Goal: Transaction & Acquisition: Obtain resource

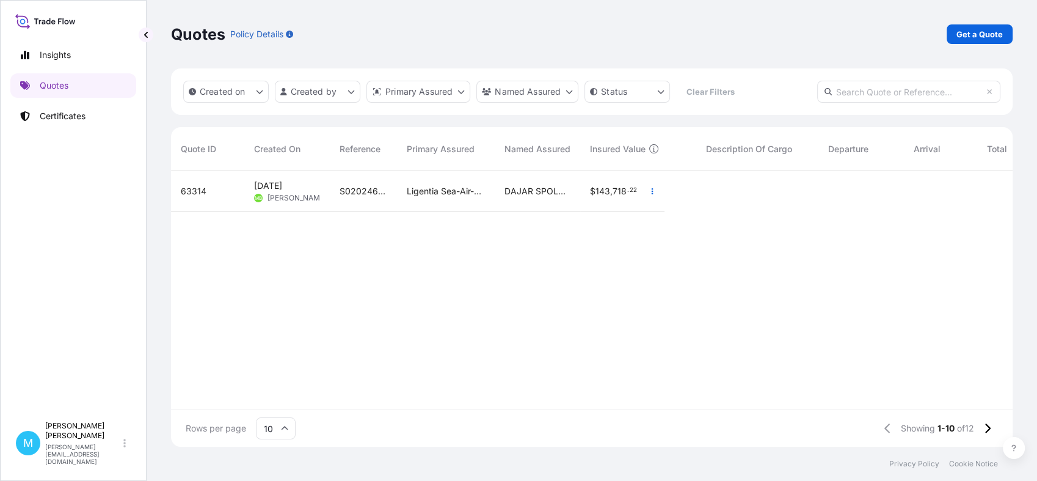
scroll to position [271, 831]
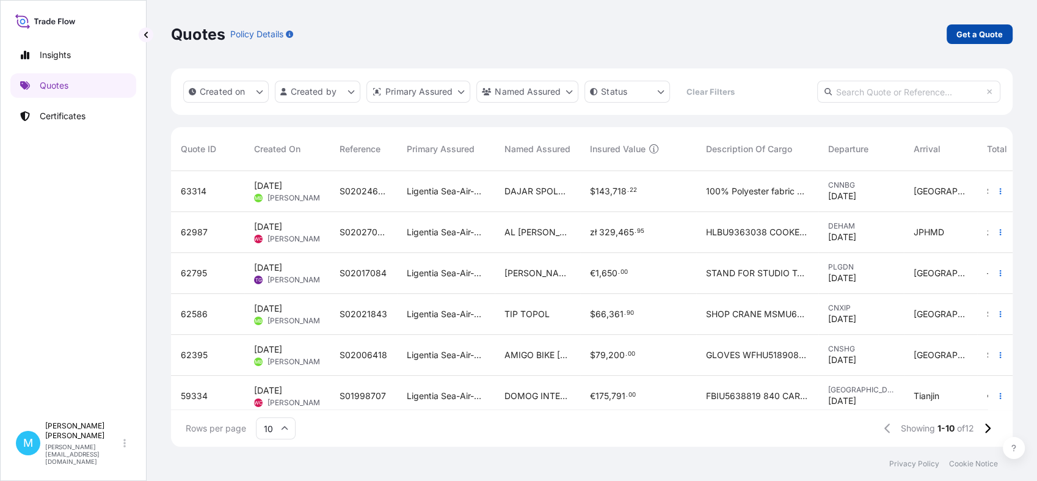
click at [989, 37] on p "Get a Quote" at bounding box center [980, 34] width 46 height 12
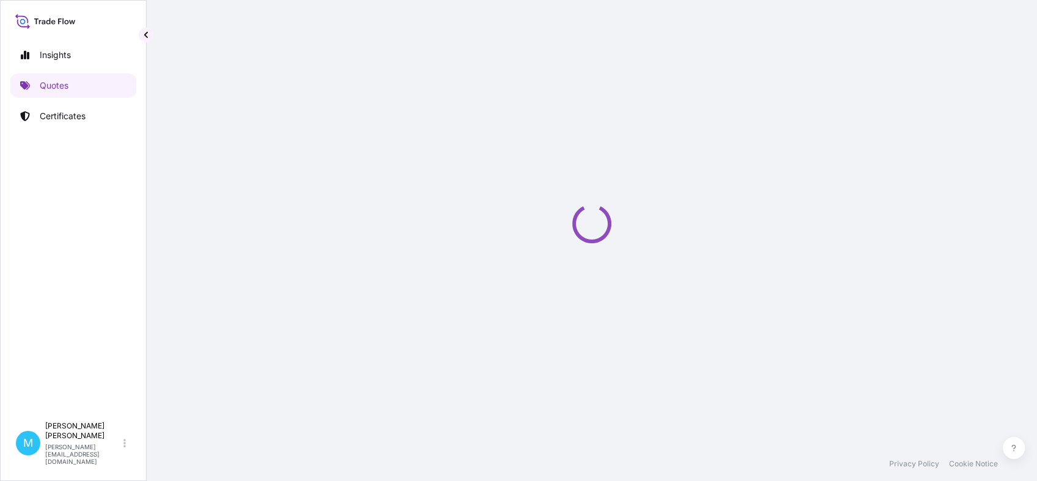
scroll to position [20, 0]
select select "Sea"
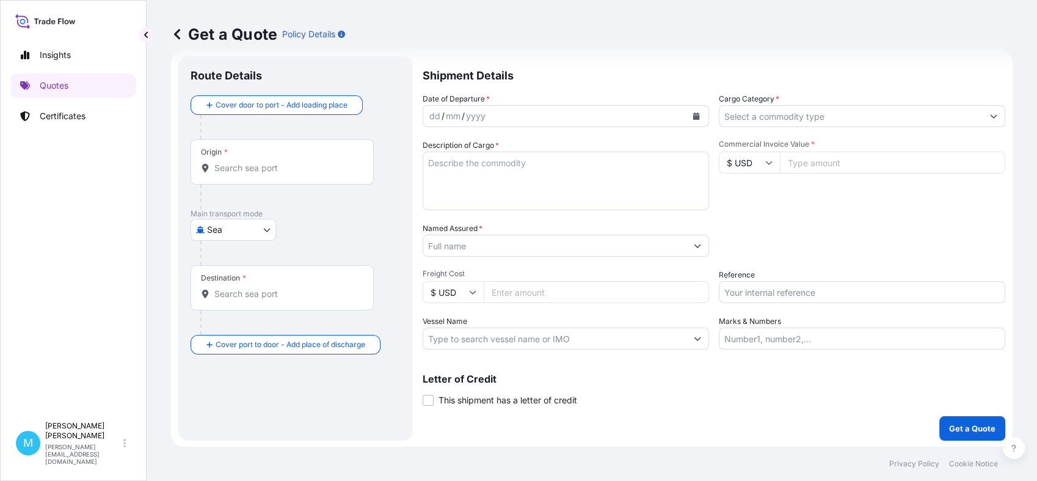
click at [246, 161] on div "Origin *" at bounding box center [282, 161] width 183 height 45
click at [246, 162] on input "Origin *" at bounding box center [286, 168] width 144 height 12
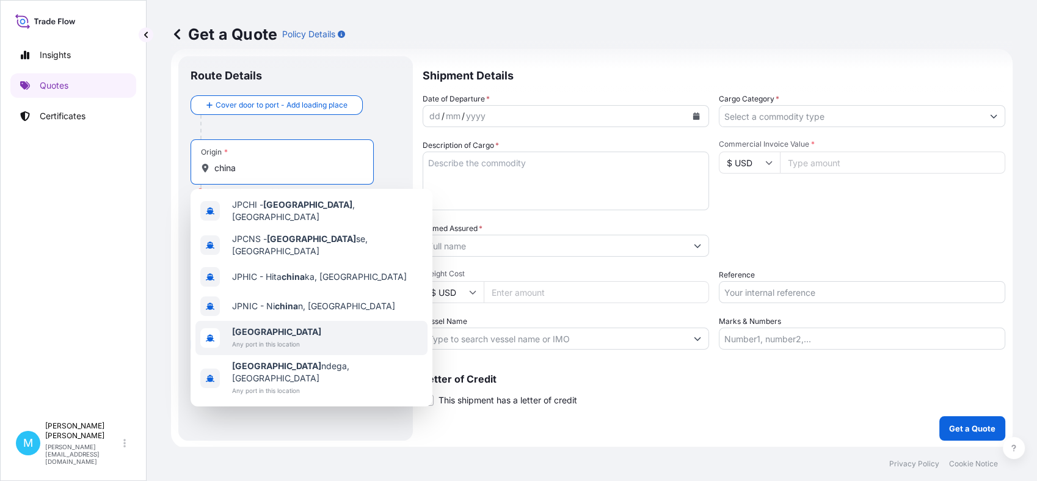
click at [275, 326] on span "[GEOGRAPHIC_DATA]" at bounding box center [276, 332] width 89 height 12
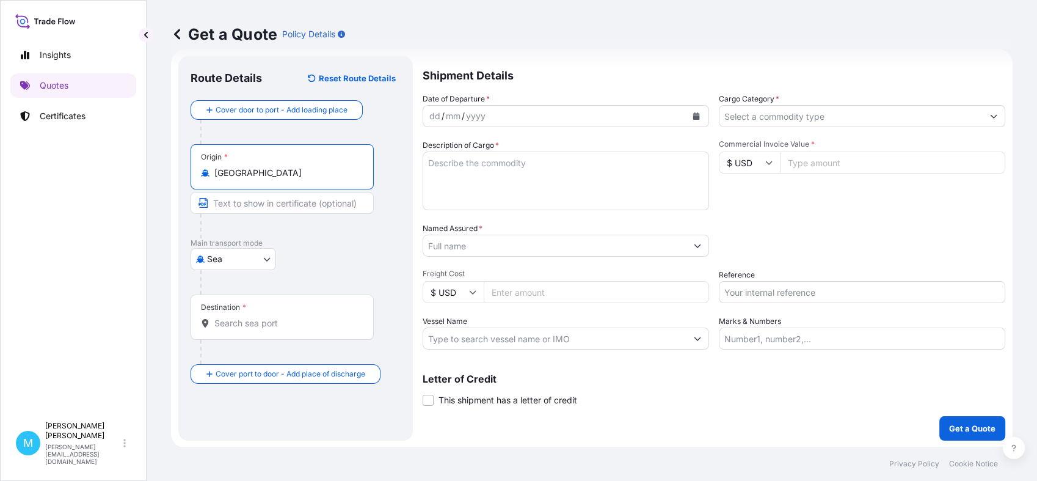
type input "[GEOGRAPHIC_DATA]"
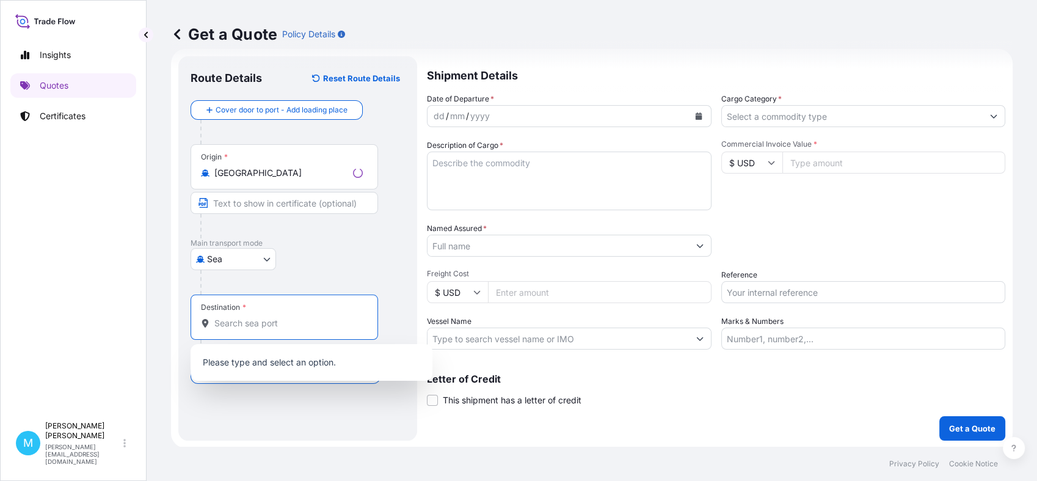
click at [241, 326] on input "Destination *" at bounding box center [288, 323] width 148 height 12
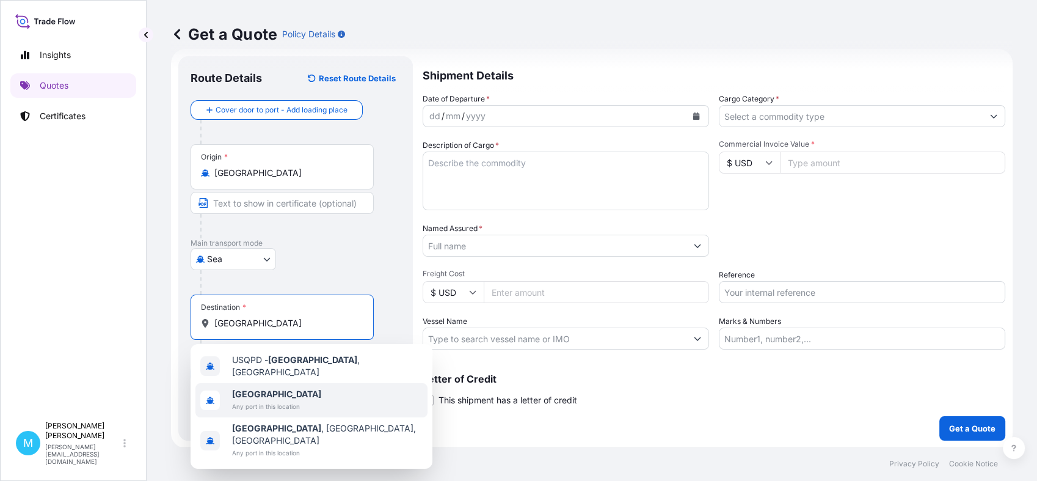
click at [244, 400] on span "Any port in this location" at bounding box center [276, 406] width 89 height 12
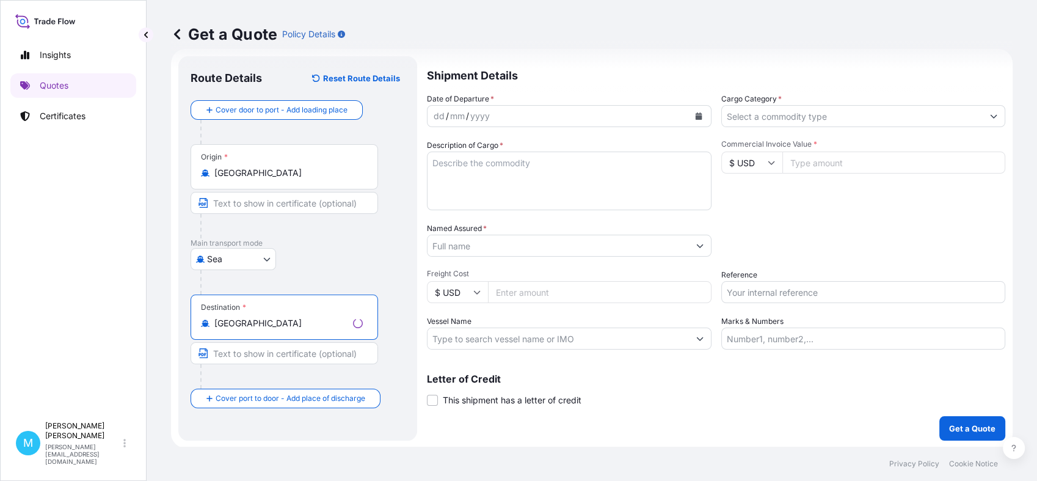
type input "[GEOGRAPHIC_DATA]"
click at [494, 118] on div "dd / mm / yyyy" at bounding box center [558, 116] width 261 height 22
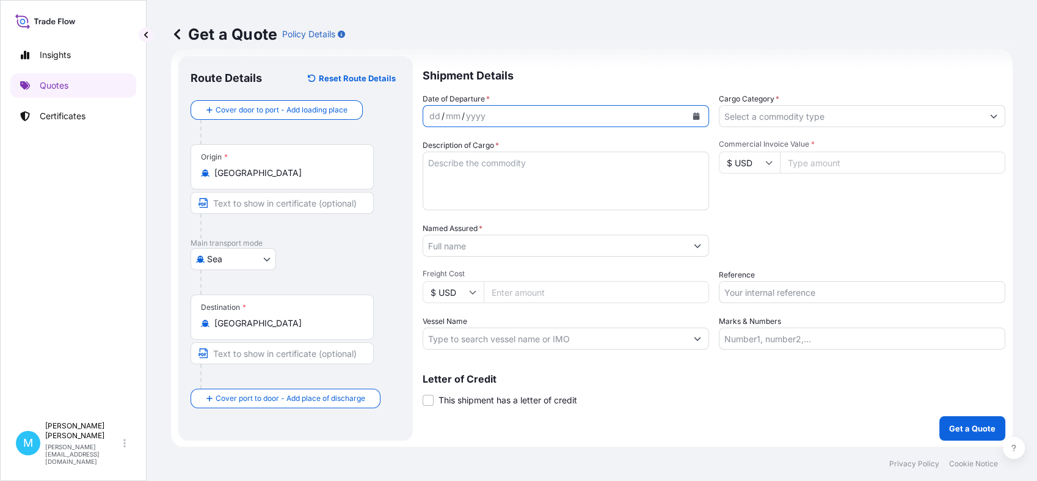
click at [693, 119] on icon "Calendar" at bounding box center [696, 115] width 7 height 7
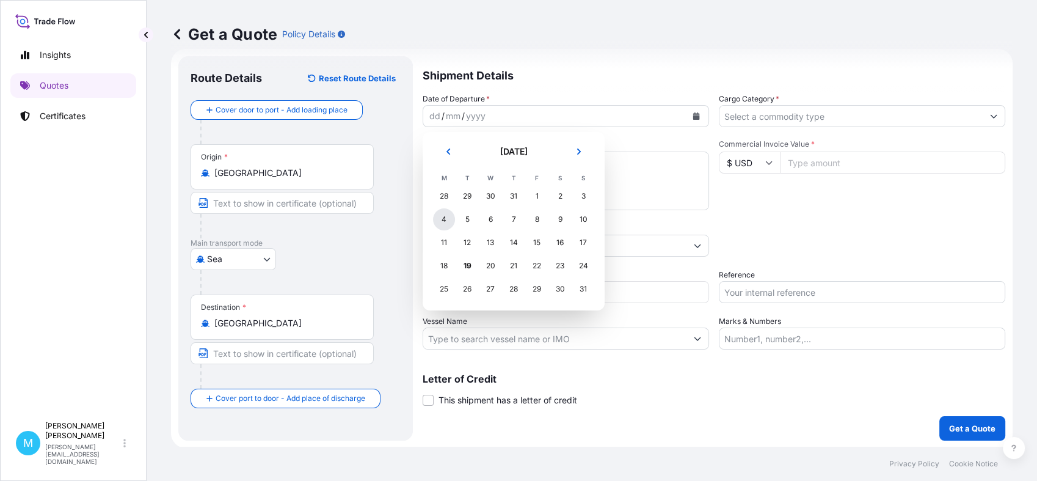
click at [446, 223] on div "4" at bounding box center [444, 219] width 22 height 22
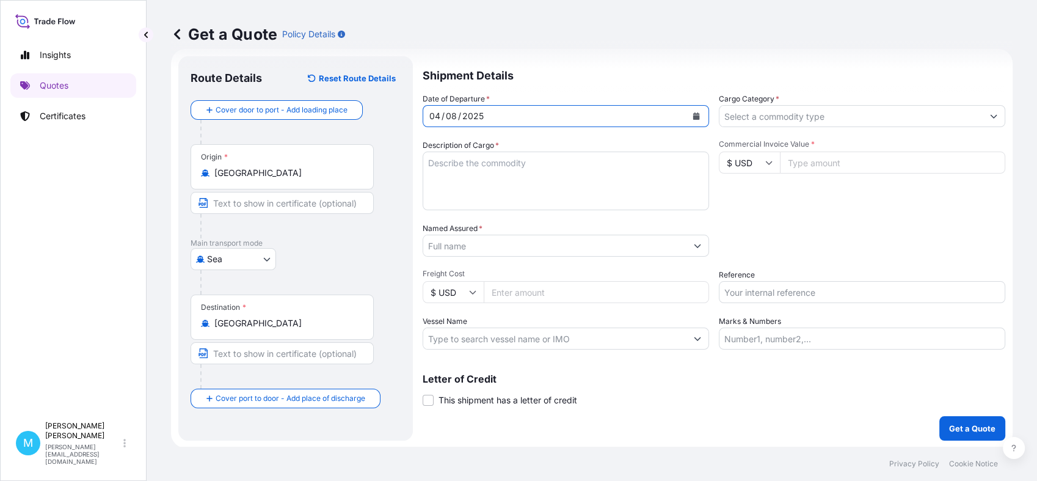
click at [494, 177] on textarea "Description of Cargo *" at bounding box center [566, 180] width 286 height 59
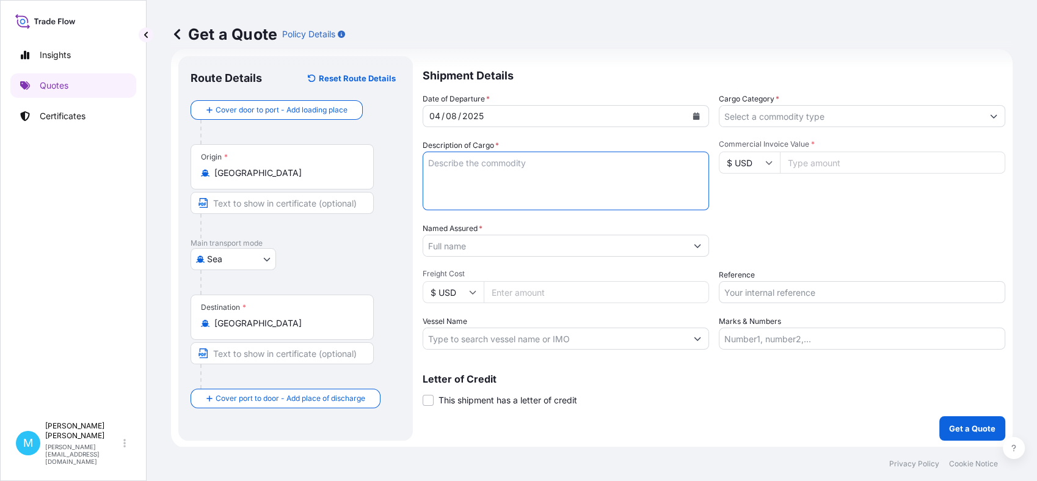
paste textarea "SEKU6061080 M0880531 40HC 507.56 KG 7.90 M3 150 CTN"
paste textarea "ARTIFICIAL FLOWER"
type textarea "SEKU6061080 M0880531 40HC 507.56 KG 7.90 M3 150 CTN || ARTIFICIAL FLOWER"
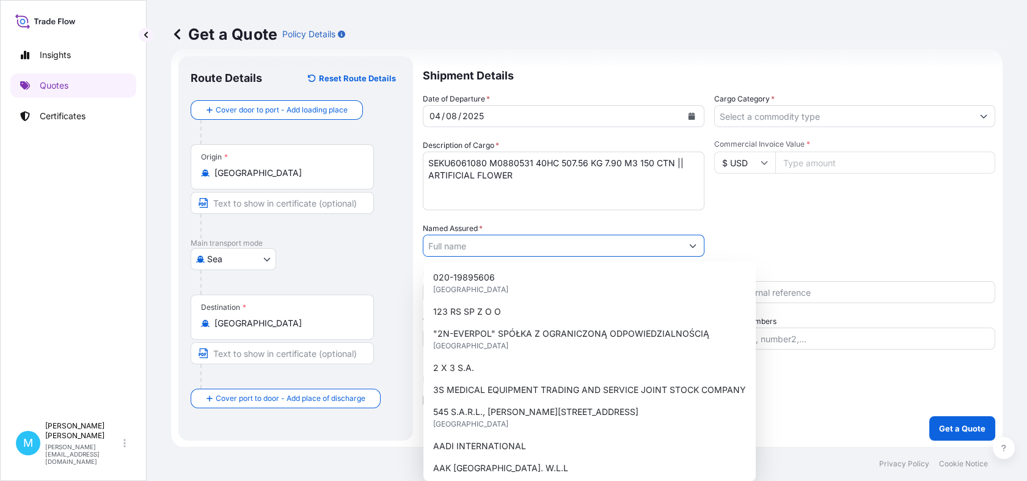
click at [479, 248] on input "Named Assured *" at bounding box center [552, 246] width 258 height 22
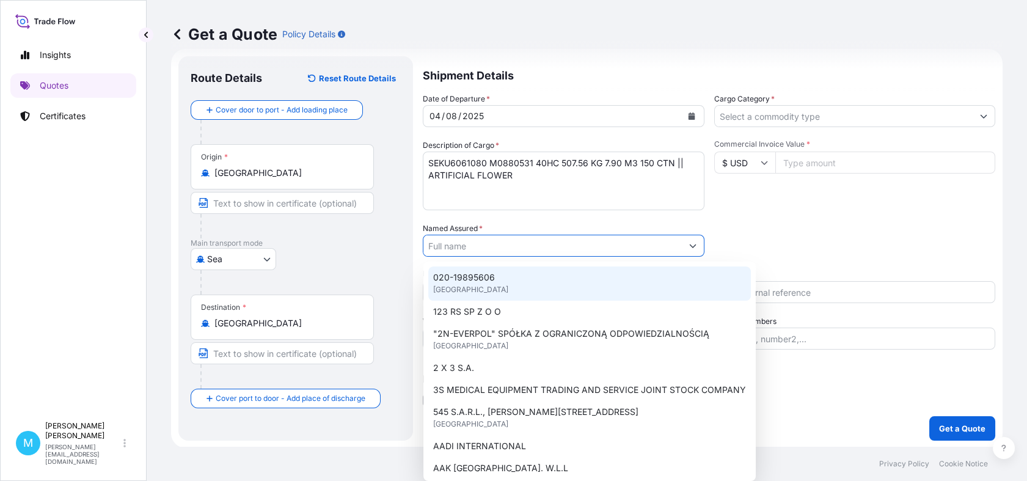
click at [450, 249] on input "Named Assured *" at bounding box center [552, 246] width 258 height 22
click at [462, 244] on input "Named Assured *" at bounding box center [552, 246] width 258 height 22
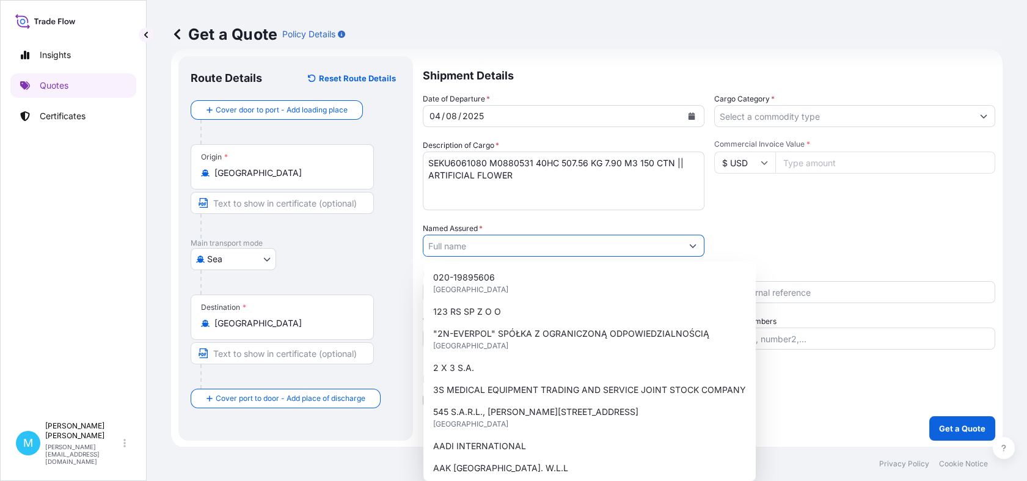
paste input "[DOMAIN_NAME] SP. Z O.O. SP. K."
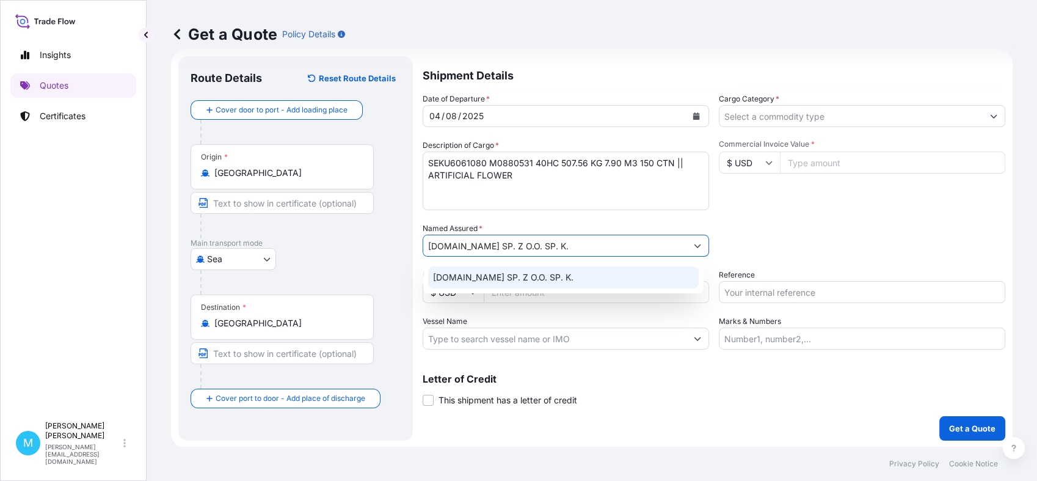
click at [551, 275] on span "[DOMAIN_NAME] SP. Z O.O. SP. K." at bounding box center [503, 277] width 140 height 12
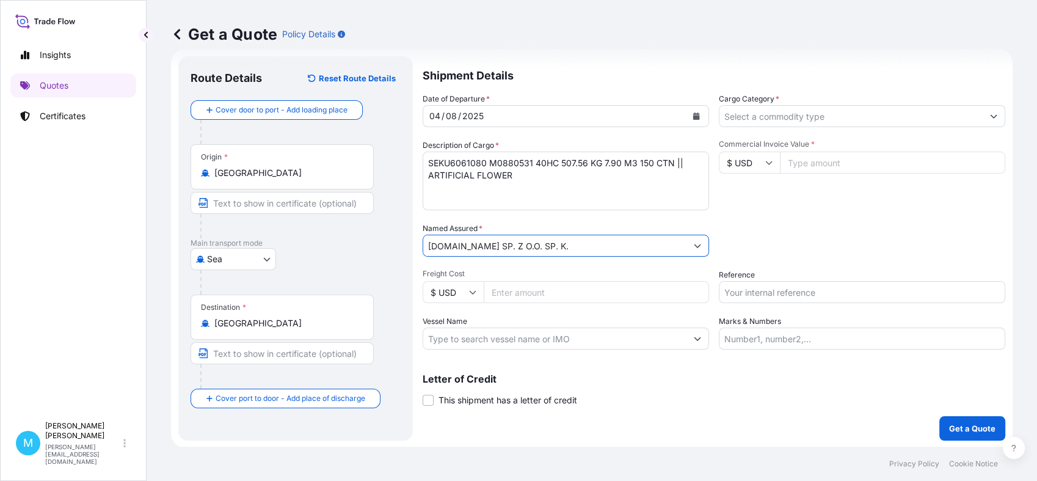
type input "[DOMAIN_NAME] SP. Z O.O. SP. K."
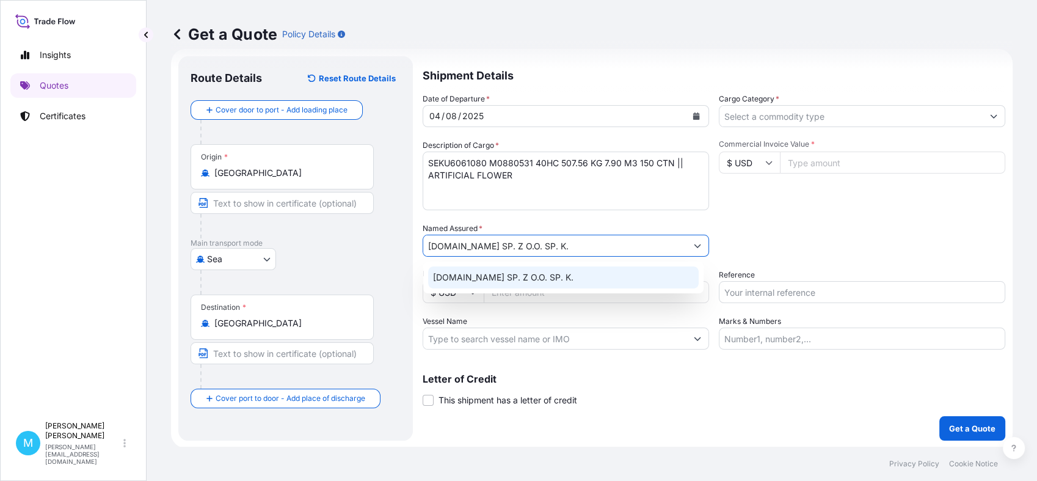
click at [537, 270] on div "[DOMAIN_NAME] SP. Z O.O. SP. K." at bounding box center [563, 277] width 271 height 22
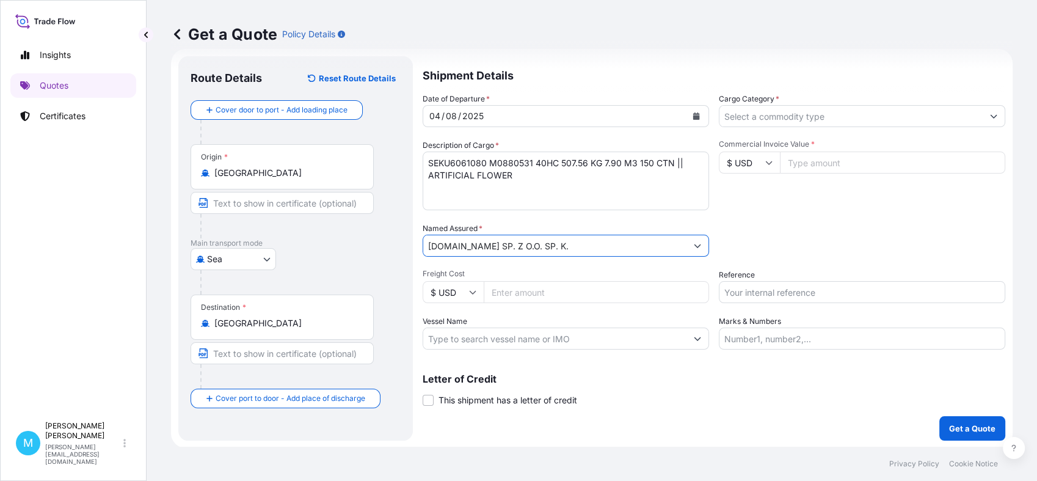
scroll to position [21, 0]
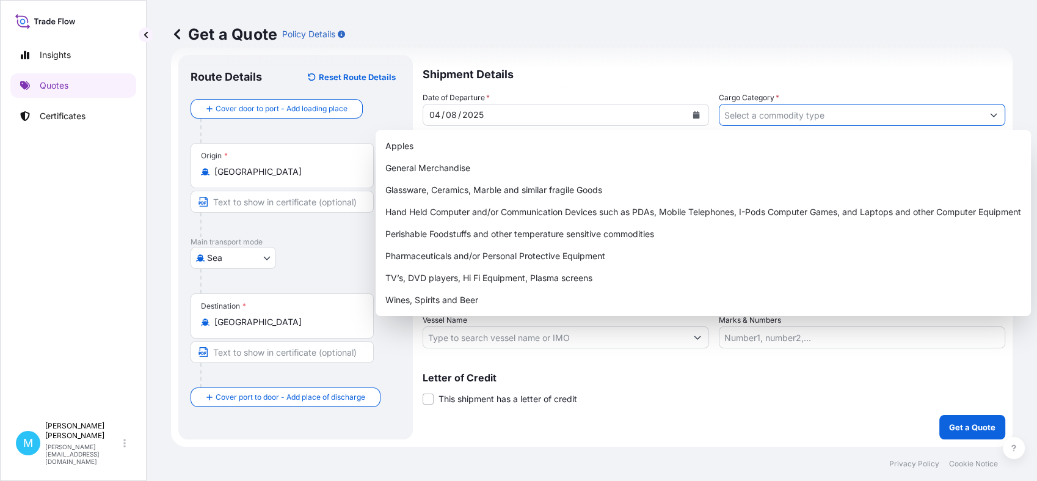
click at [792, 113] on input "Cargo Category *" at bounding box center [851, 115] width 263 height 22
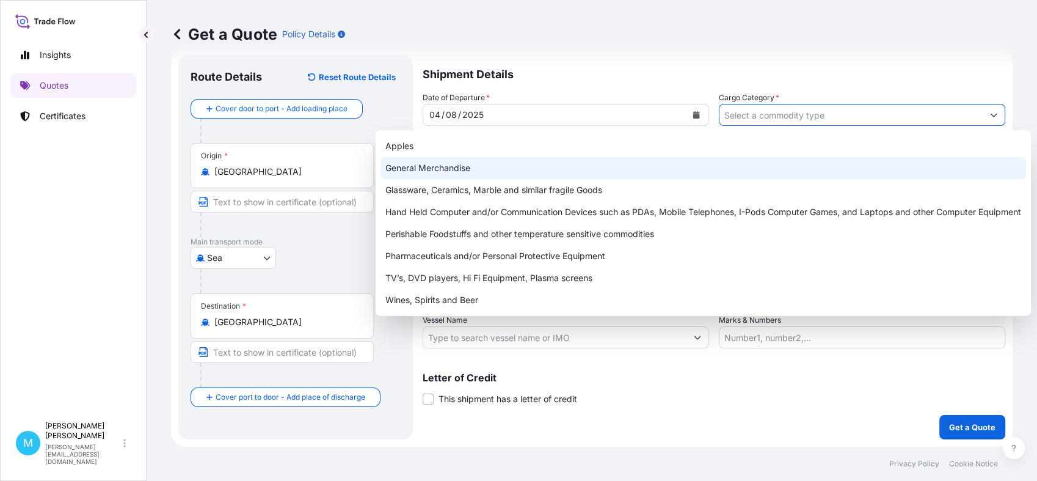
click at [490, 161] on div "General Merchandise" at bounding box center [704, 168] width 646 height 22
type input "General Merchandise"
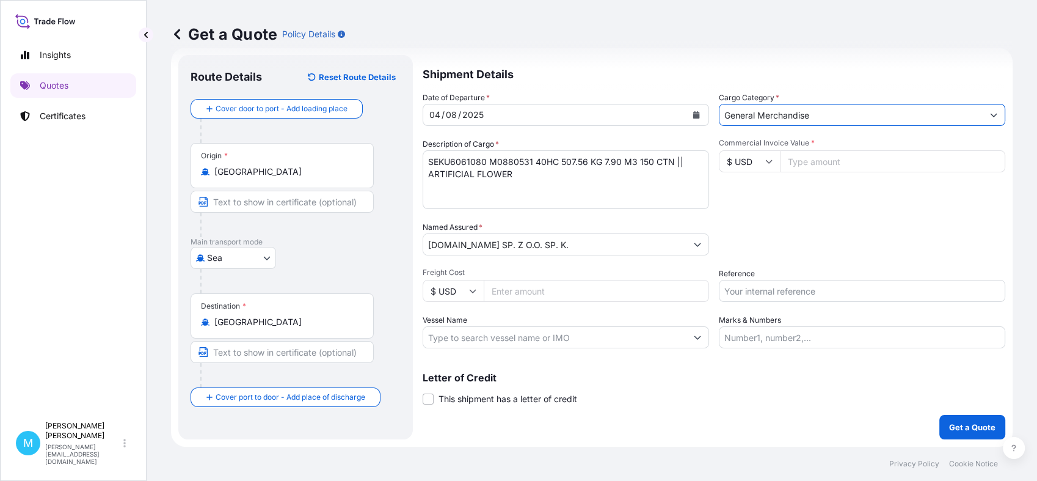
click at [806, 166] on input "Commercial Invoice Value *" at bounding box center [892, 161] width 225 height 22
click at [809, 162] on input "Commercial Invoice Value *" at bounding box center [892, 161] width 225 height 22
type input "3523.76"
click at [744, 290] on input "Reference" at bounding box center [862, 291] width 286 height 22
click at [731, 288] on input "Reference" at bounding box center [862, 291] width 286 height 22
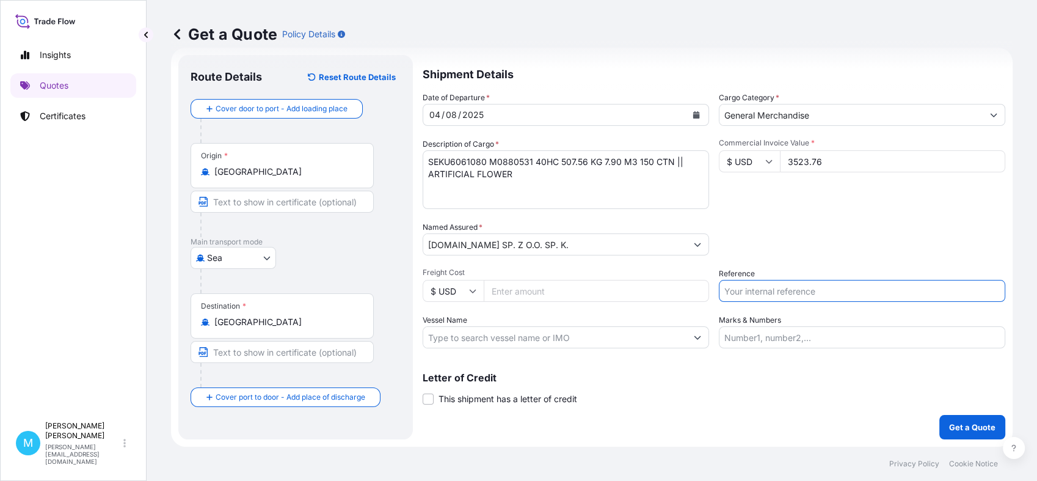
paste input "S01996593"
paste input "LCL16278"
type input "S01996593 || LCL16278"
click at [983, 425] on p "Get a Quote" at bounding box center [972, 427] width 46 height 12
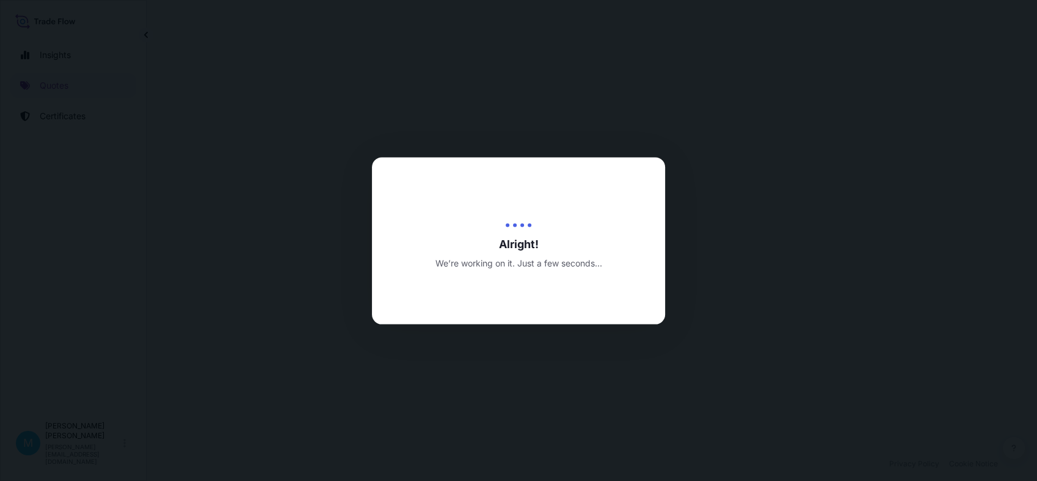
select select "Sea"
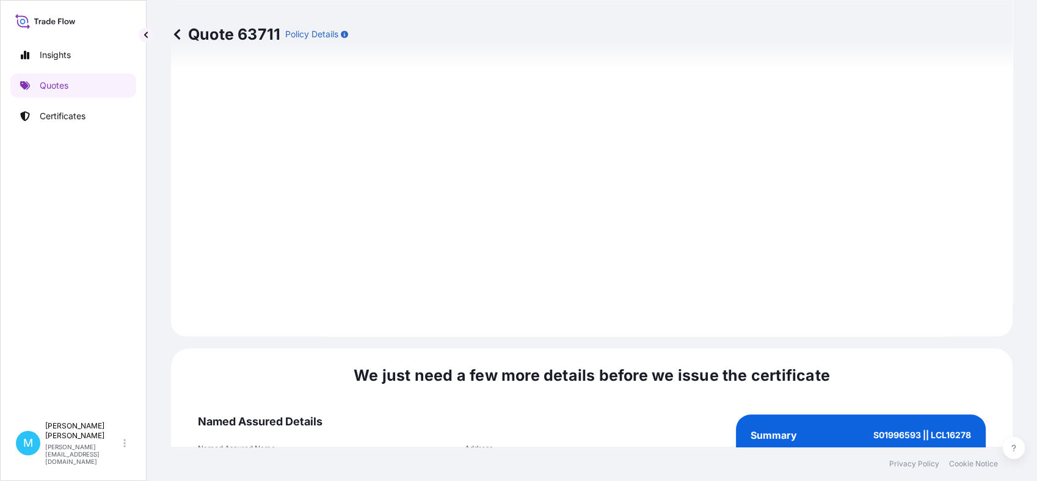
scroll to position [1383, 0]
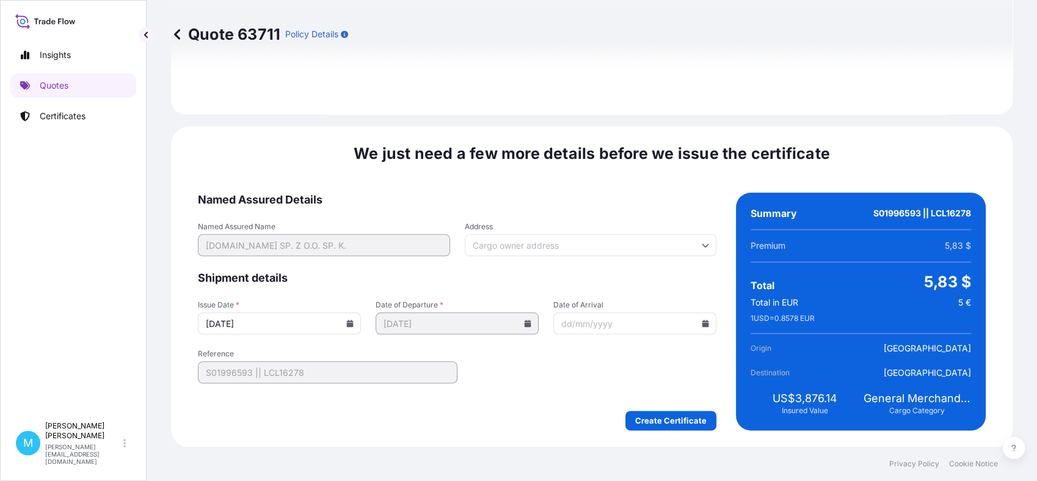
click at [650, 408] on form "Named Assured Details Named Assured Name [DOMAIN_NAME] SP. Z O.O. SP. K. Addres…" at bounding box center [457, 311] width 519 height 238
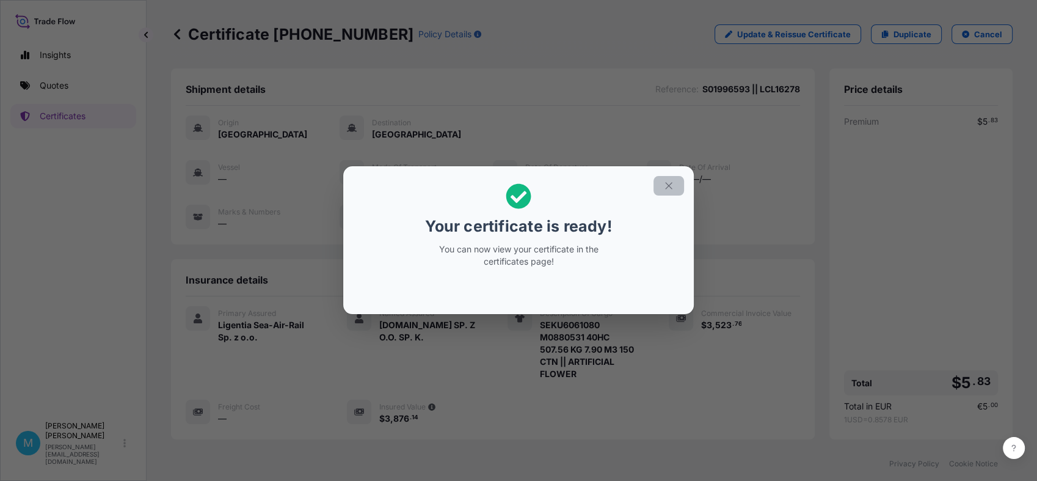
click at [672, 184] on icon "button" at bounding box center [668, 185] width 11 height 11
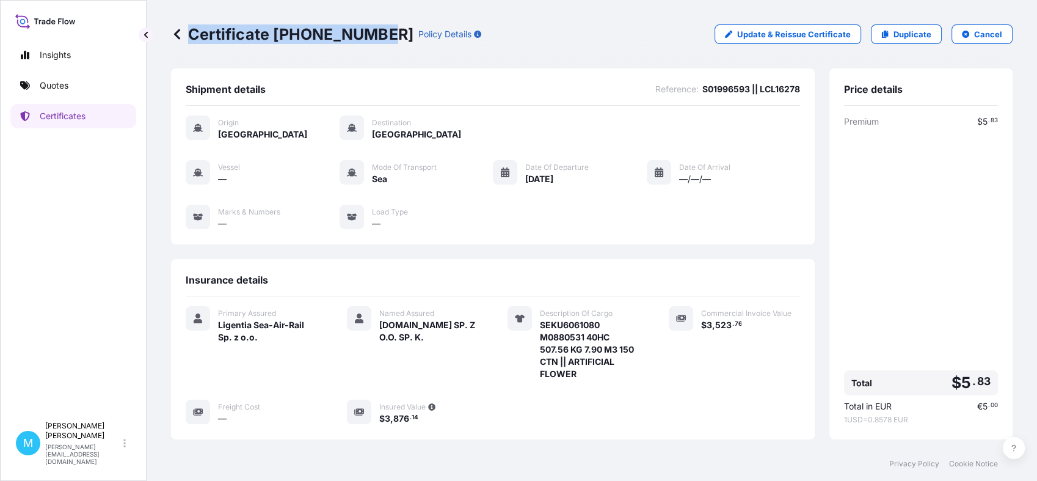
drag, startPoint x: 378, startPoint y: 35, endPoint x: 376, endPoint y: 45, distance: 9.3
click at [376, 45] on div "Certificate [PHONE_NUMBER] Policy Details Update & Reissue Certificate Duplicat…" at bounding box center [592, 34] width 842 height 68
copy p "Certificate [PHONE_NUMBER]"
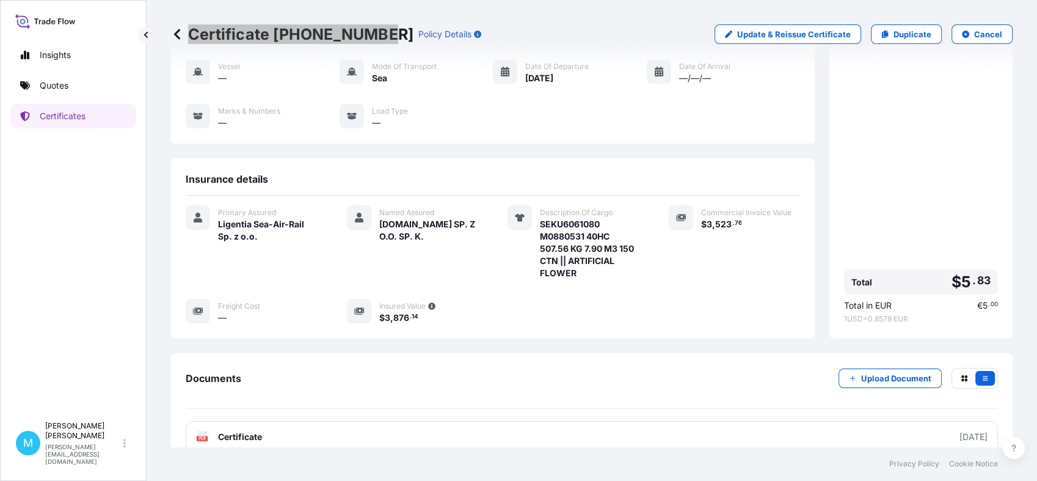
scroll to position [175, 0]
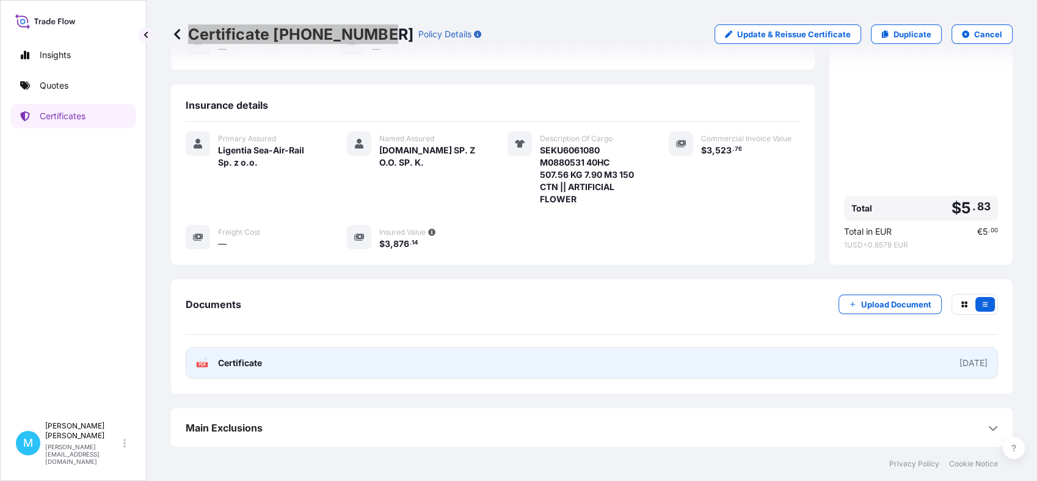
click at [487, 350] on link "PDF Certificate [DATE]" at bounding box center [592, 363] width 812 height 32
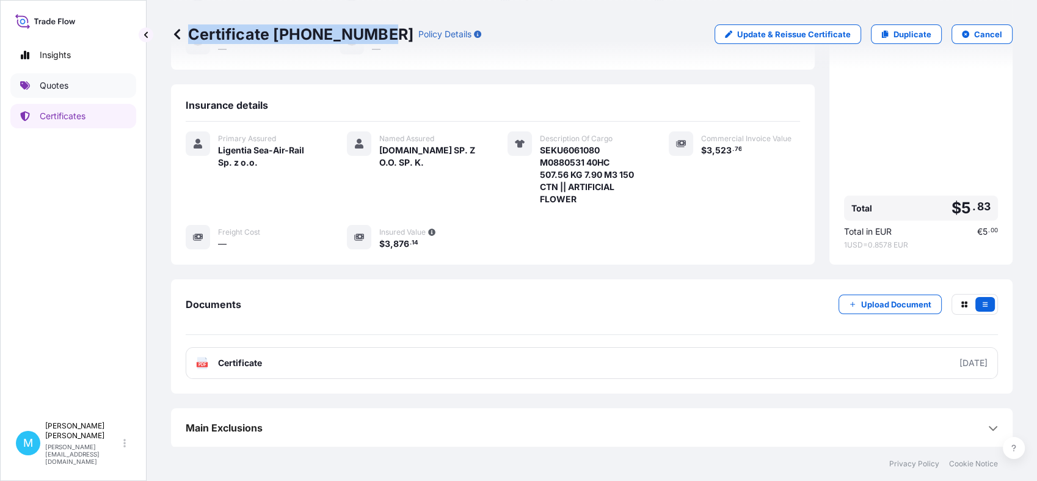
click at [64, 87] on p "Quotes" at bounding box center [54, 85] width 29 height 12
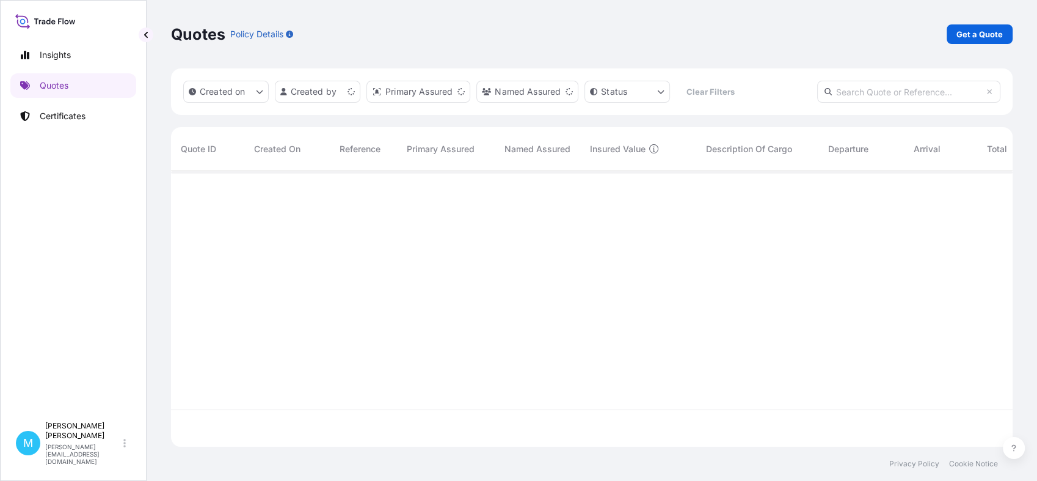
scroll to position [271, 831]
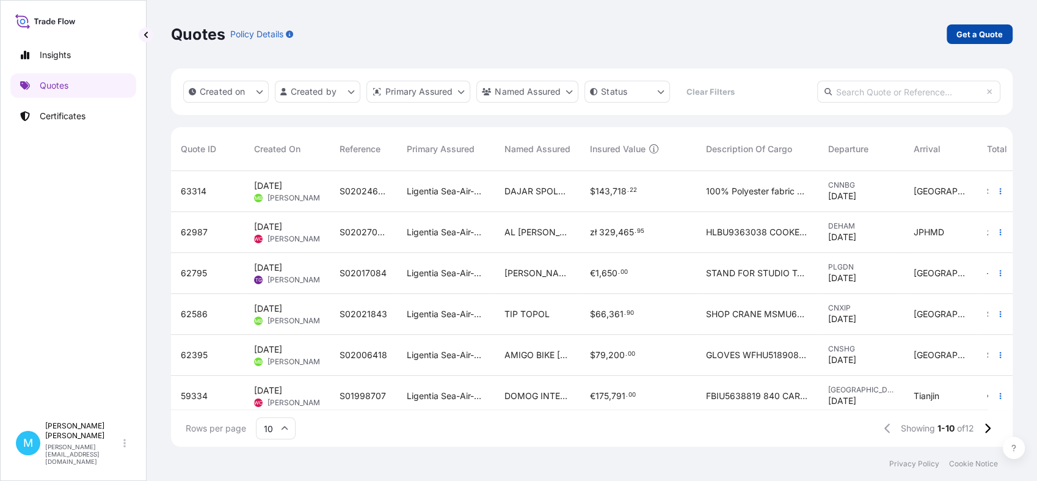
click at [994, 31] on p "Get a Quote" at bounding box center [980, 34] width 46 height 12
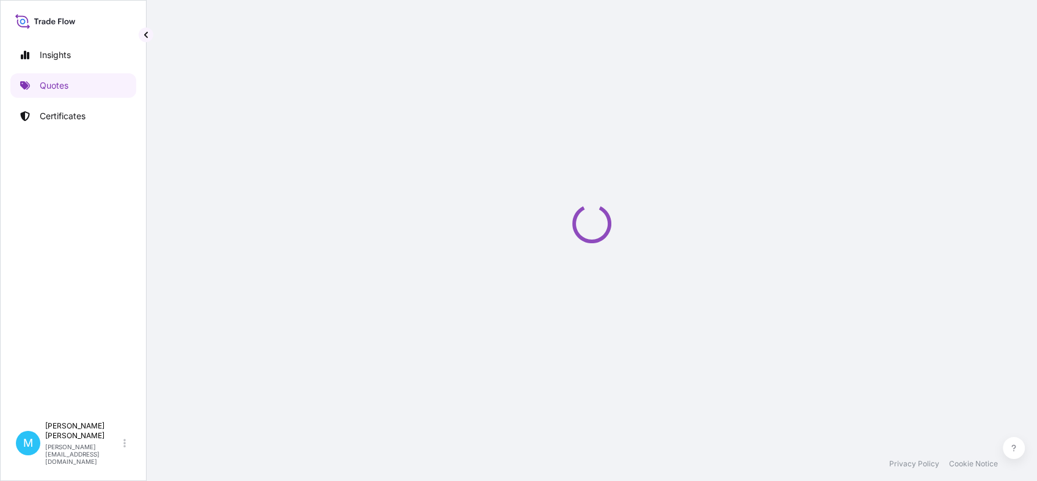
scroll to position [20, 0]
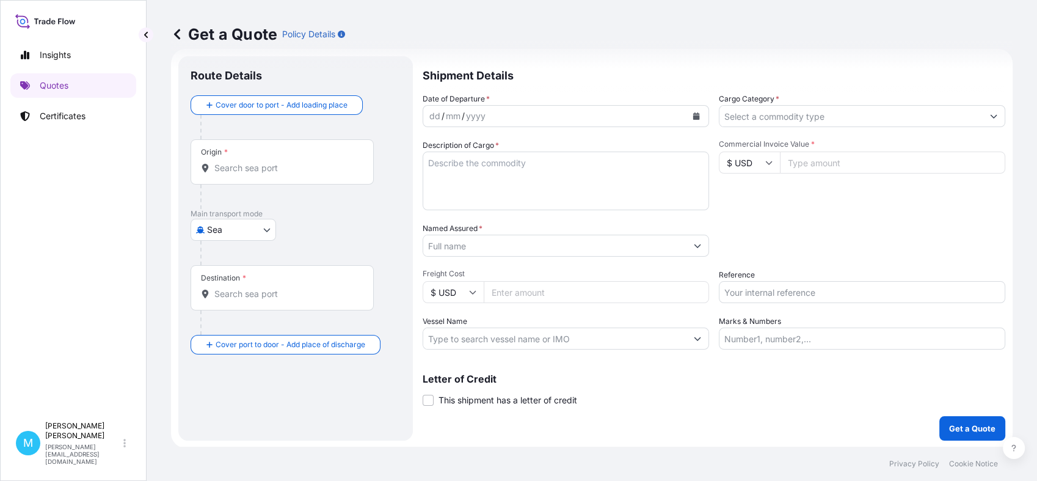
click at [252, 167] on input "Origin *" at bounding box center [286, 168] width 144 height 12
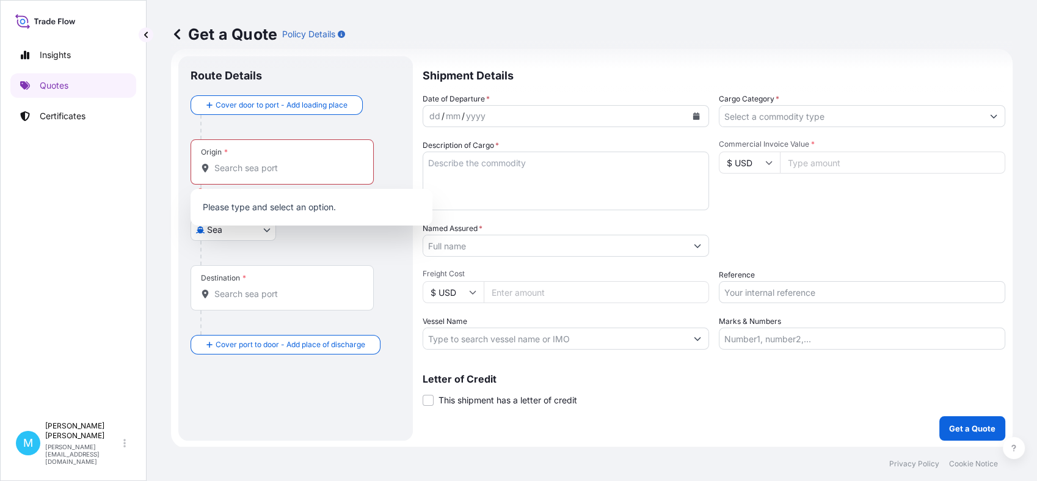
click at [368, 248] on div at bounding box center [300, 253] width 200 height 24
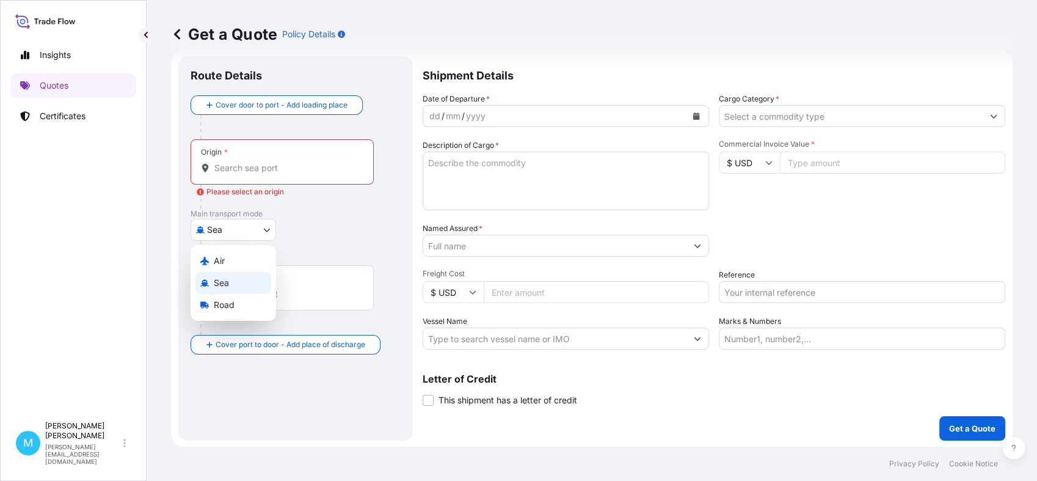
click at [274, 229] on body "0 options available. Insights Quotes Certificates M [PERSON_NAME] [PERSON_NAME]…" at bounding box center [518, 240] width 1037 height 481
click at [247, 301] on div "Road" at bounding box center [233, 305] width 76 height 22
select select "Road"
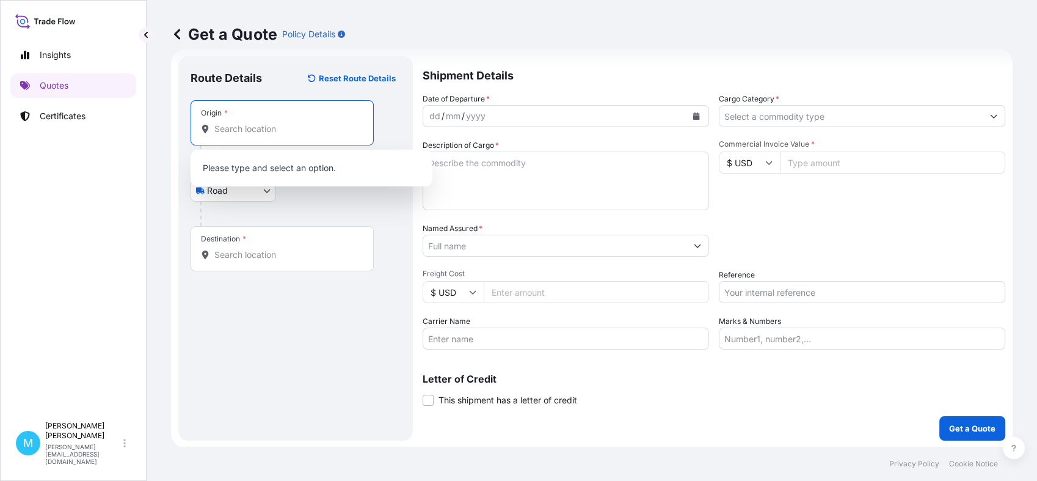
click at [269, 127] on input "Origin *" at bounding box center [286, 129] width 144 height 12
click at [238, 134] on input "Origin * Please select an origin" at bounding box center [286, 129] width 144 height 12
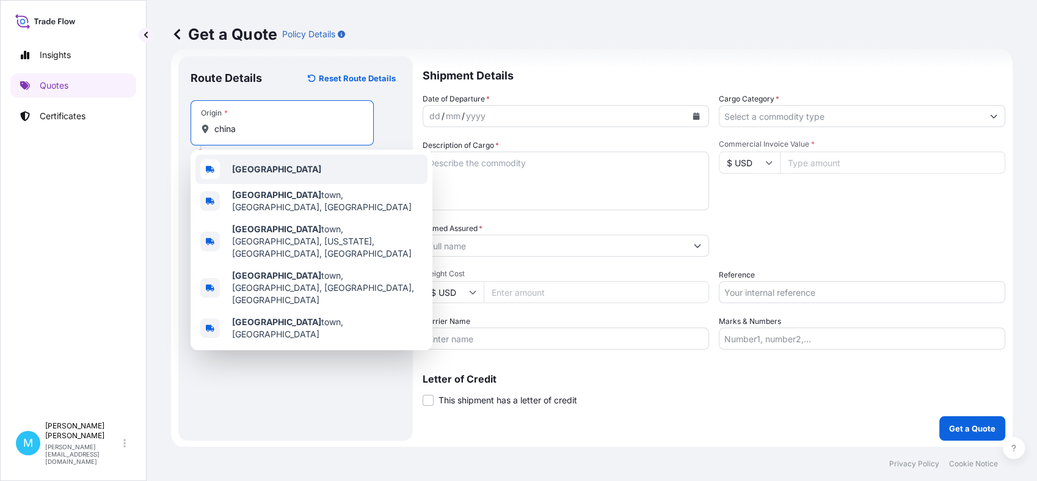
click at [297, 178] on div "[GEOGRAPHIC_DATA]" at bounding box center [311, 169] width 232 height 29
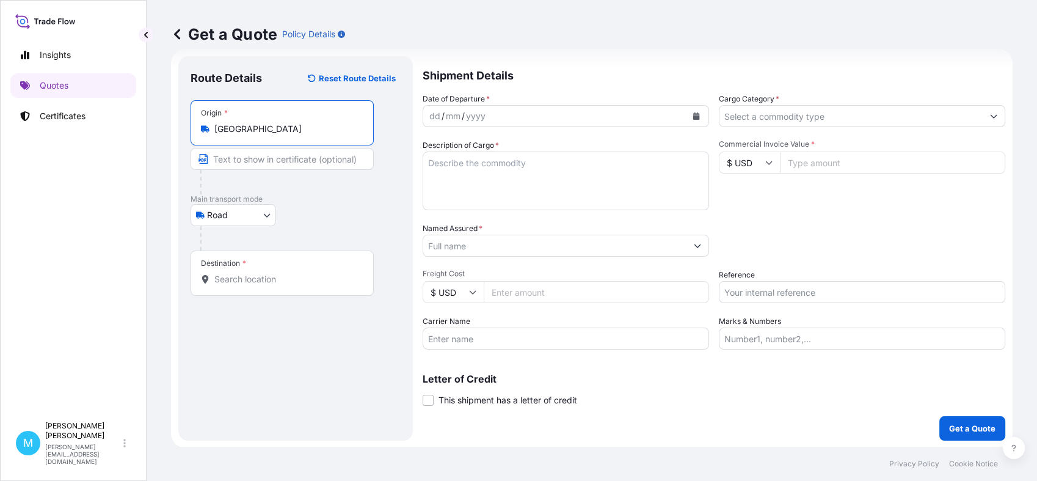
type input "[GEOGRAPHIC_DATA]"
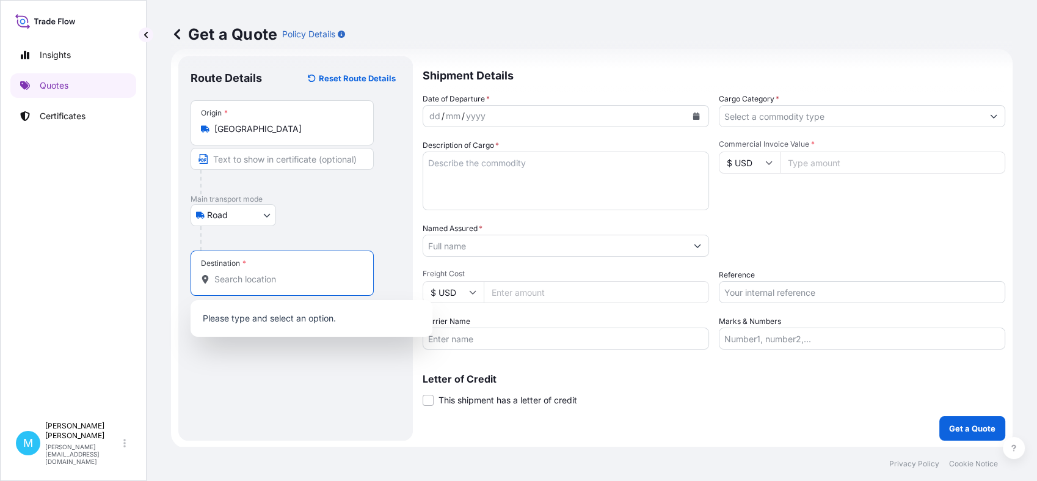
click at [250, 283] on input "Destination *" at bounding box center [286, 279] width 144 height 12
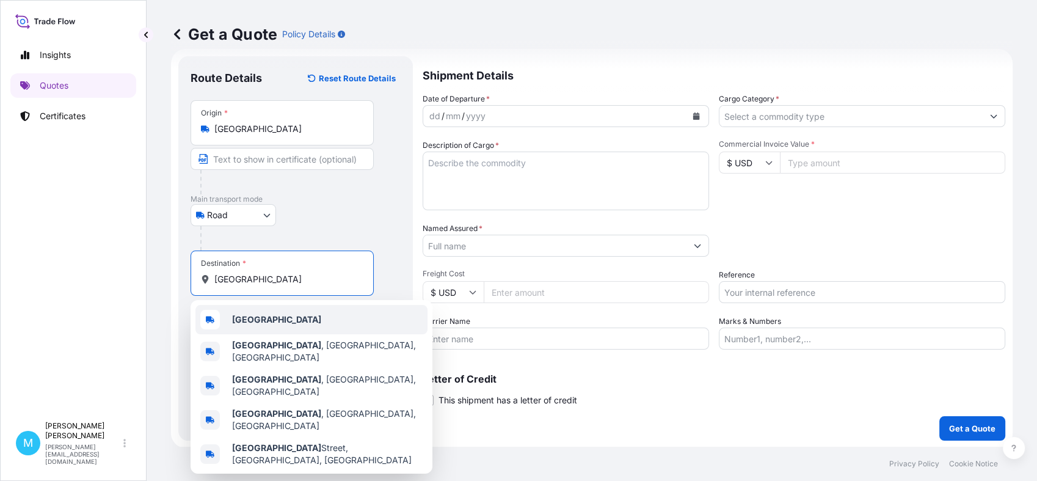
click at [257, 326] on div "[GEOGRAPHIC_DATA]" at bounding box center [311, 319] width 232 height 29
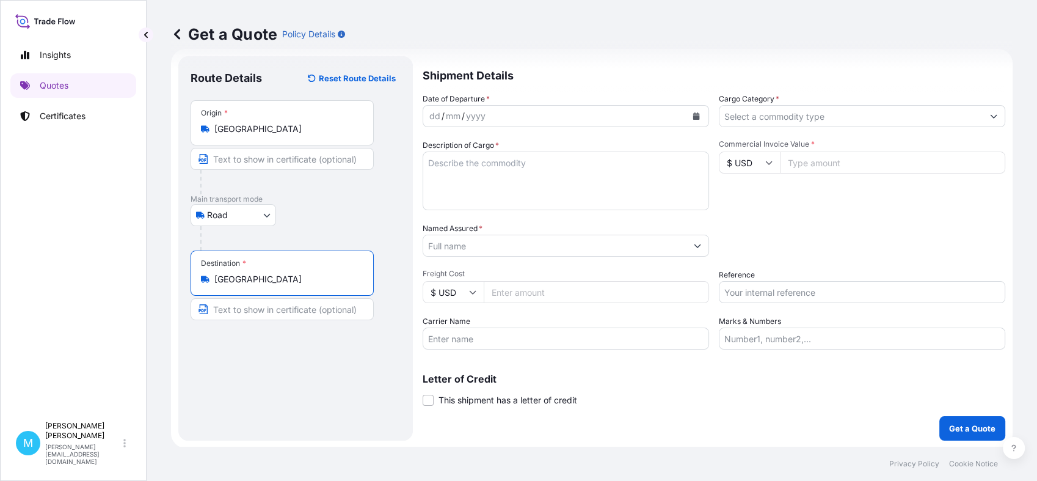
type input "[GEOGRAPHIC_DATA]"
click at [524, 115] on div "dd / mm / yyyy" at bounding box center [554, 116] width 263 height 22
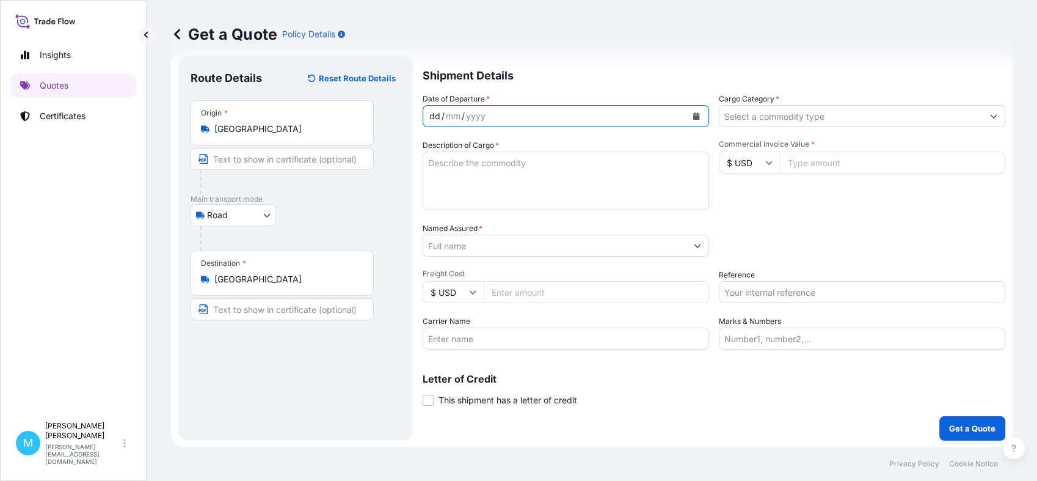
click at [695, 114] on button "Calendar" at bounding box center [697, 116] width 20 height 20
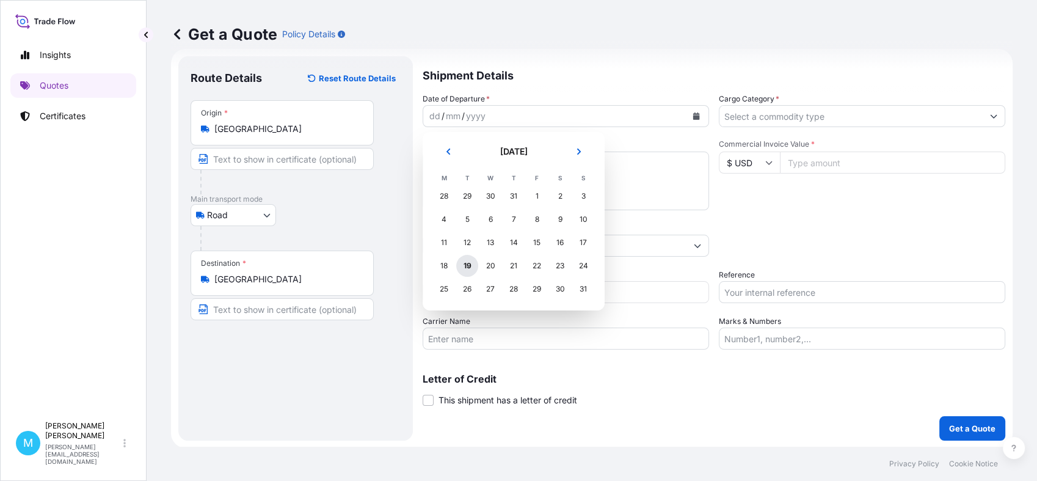
click at [468, 269] on div "19" at bounding box center [467, 266] width 22 height 22
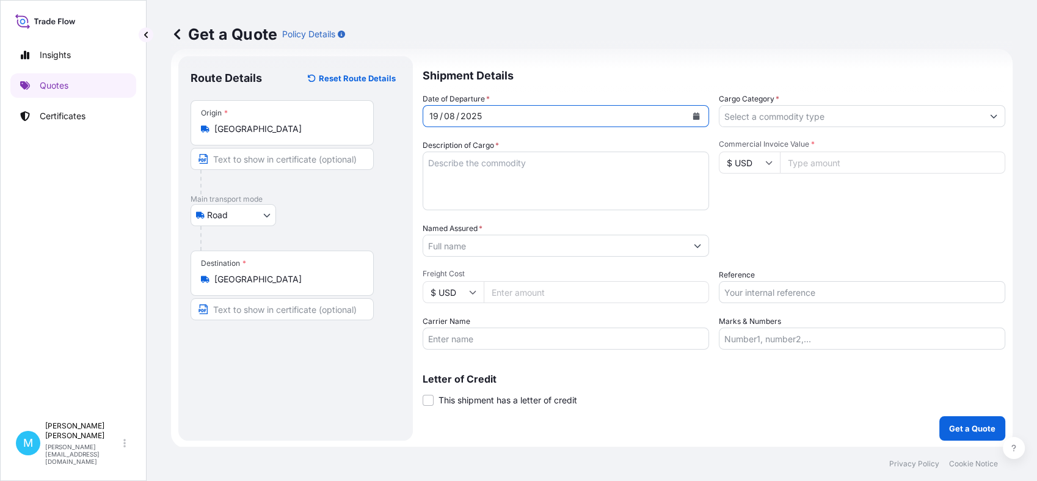
click at [476, 173] on textarea "Description of Cargo *" at bounding box center [566, 180] width 286 height 59
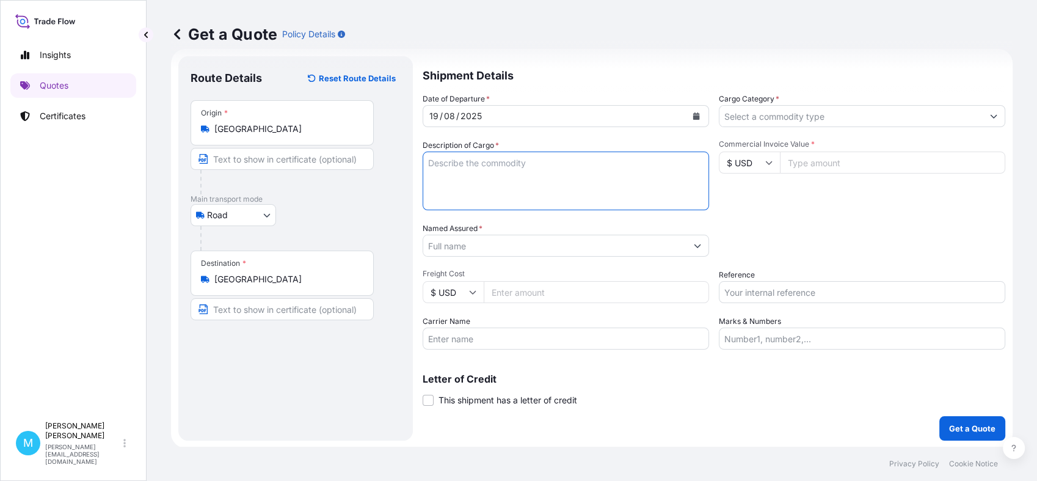
paste textarea "HPCU4190054 - 40HC 530.00 5.053 51 CTN"
paste textarea "HAT"
paste textarea "GLOVE"
paste textarea "SCARF"
type textarea "HPCU4190054 - 40HC 530.00 5.053 51 CTN || HAT, GLOVE, SCARF"
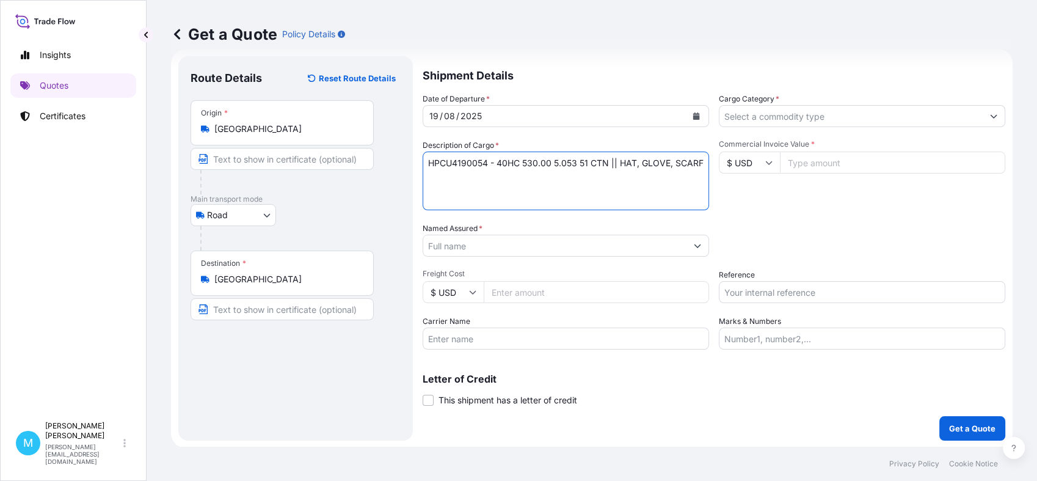
click at [495, 252] on input "Named Assured *" at bounding box center [554, 246] width 263 height 22
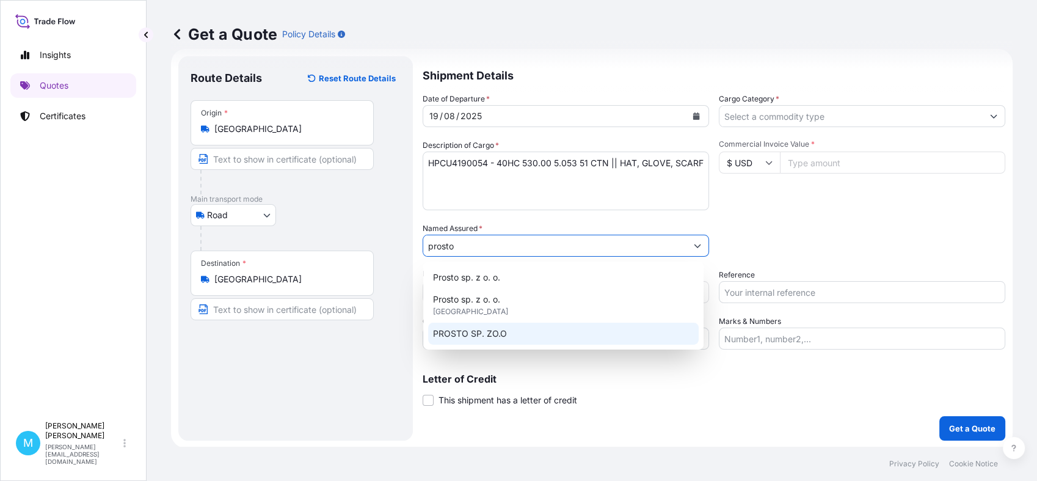
click at [483, 336] on span "PROSTO SP. ZO.O" at bounding box center [470, 333] width 74 height 12
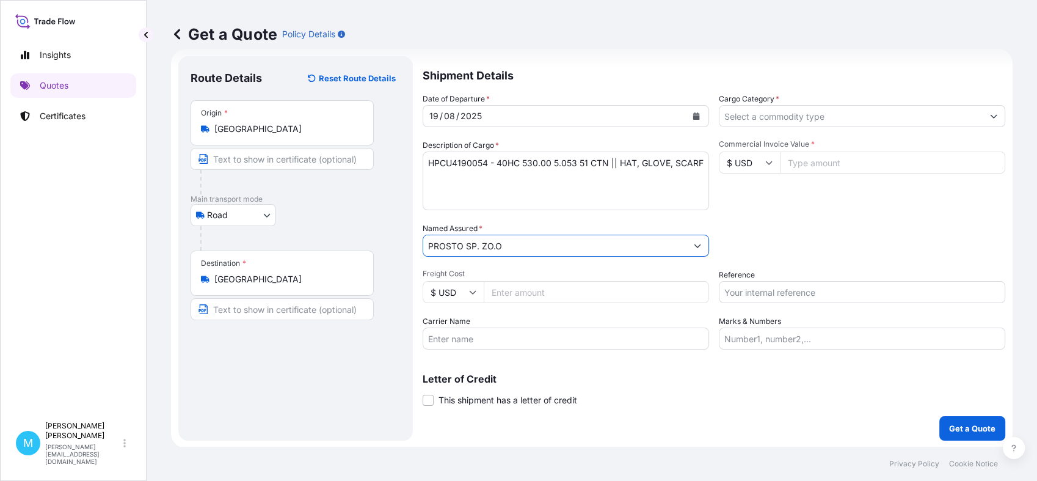
click at [490, 246] on input "PROSTO SP. ZO.O" at bounding box center [554, 246] width 263 height 22
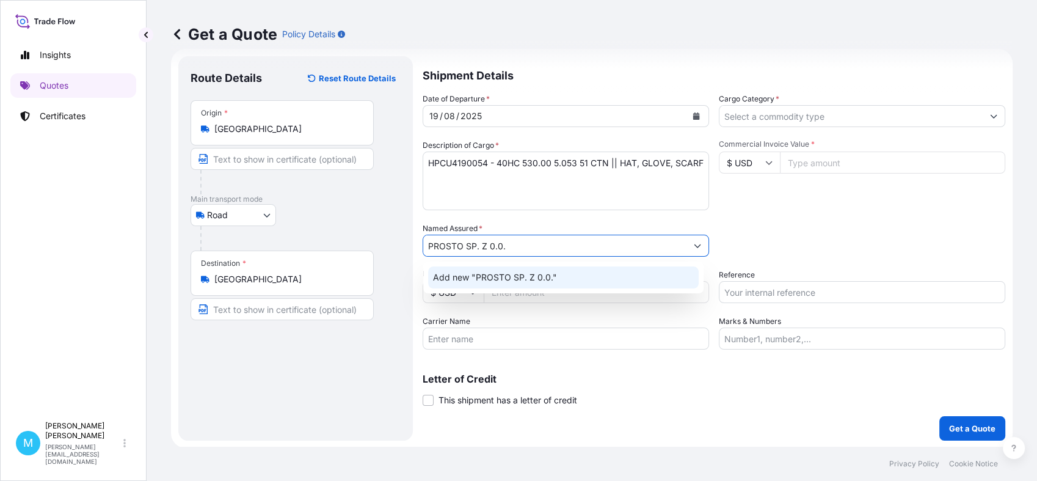
click at [556, 274] on div "Add new "PROSTO SP. Z 0.0."" at bounding box center [563, 277] width 271 height 22
click at [555, 274] on span "Add new "PROSTO SP. Z O.O. "" at bounding box center [497, 277] width 128 height 12
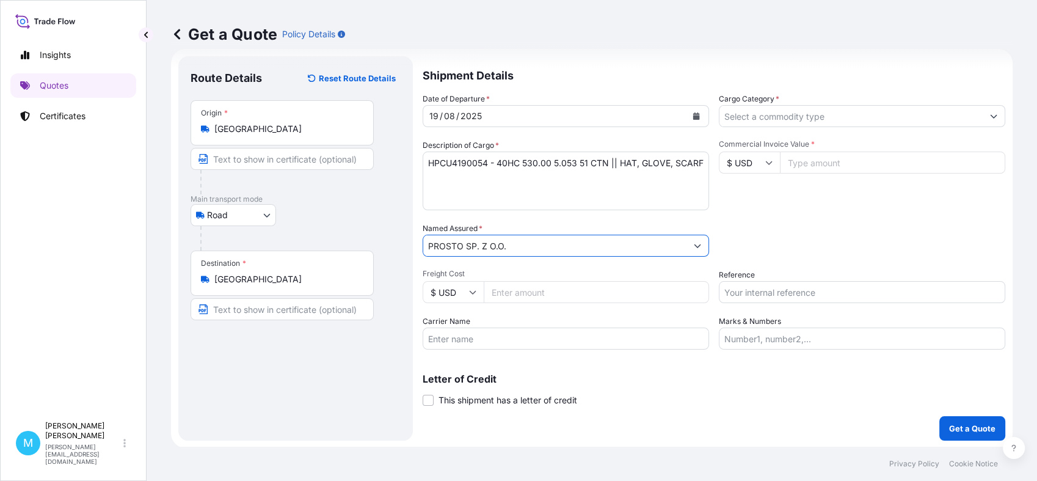
type input "PROSTO SP. Z O.O."
click at [784, 115] on input "Cargo Category *" at bounding box center [851, 116] width 263 height 22
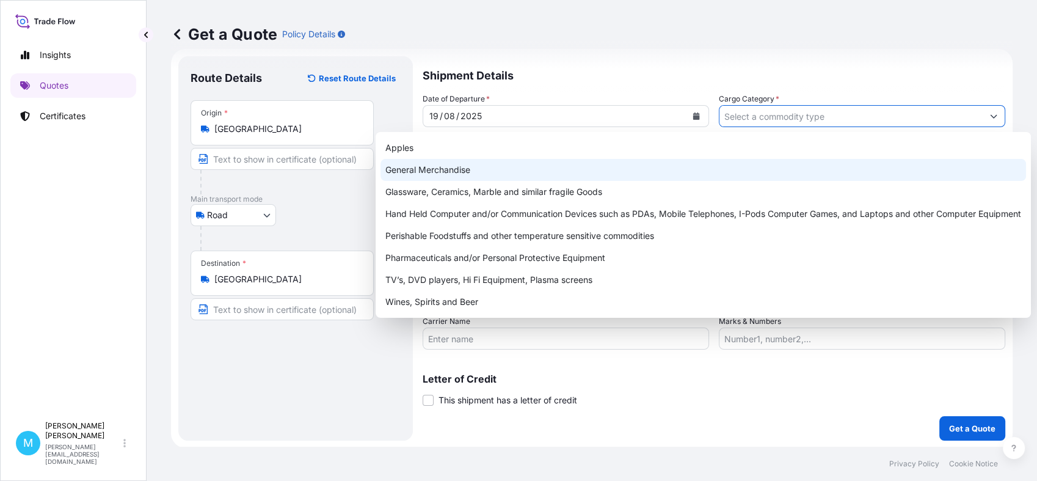
click at [476, 174] on div "General Merchandise" at bounding box center [704, 170] width 646 height 22
type input "General Merchandise"
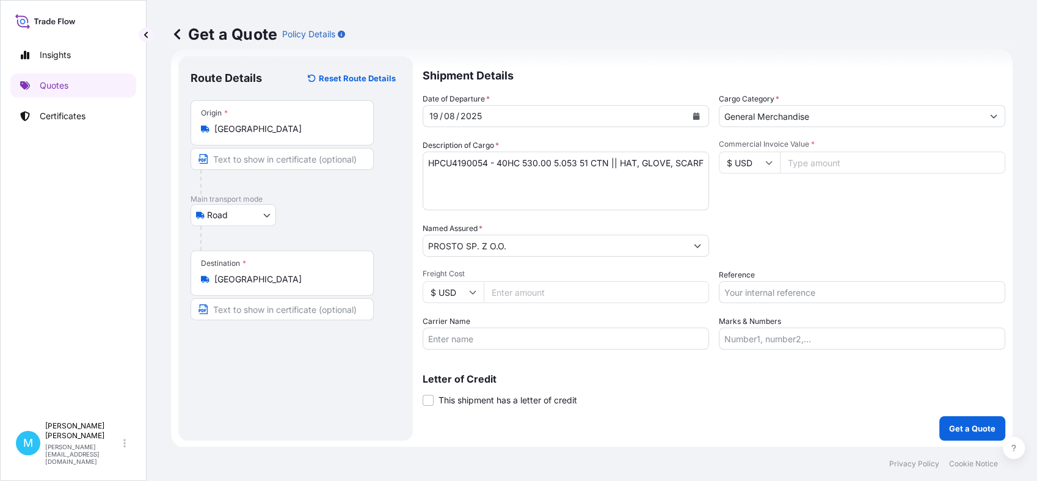
click at [818, 166] on input "Commercial Invoice Value *" at bounding box center [892, 162] width 225 height 22
click at [787, 156] on input "Commercial Invoice Value *" at bounding box center [892, 162] width 225 height 22
paste input "16770.8"
type input "16770.8"
click at [740, 296] on input "Reference" at bounding box center [862, 292] width 286 height 22
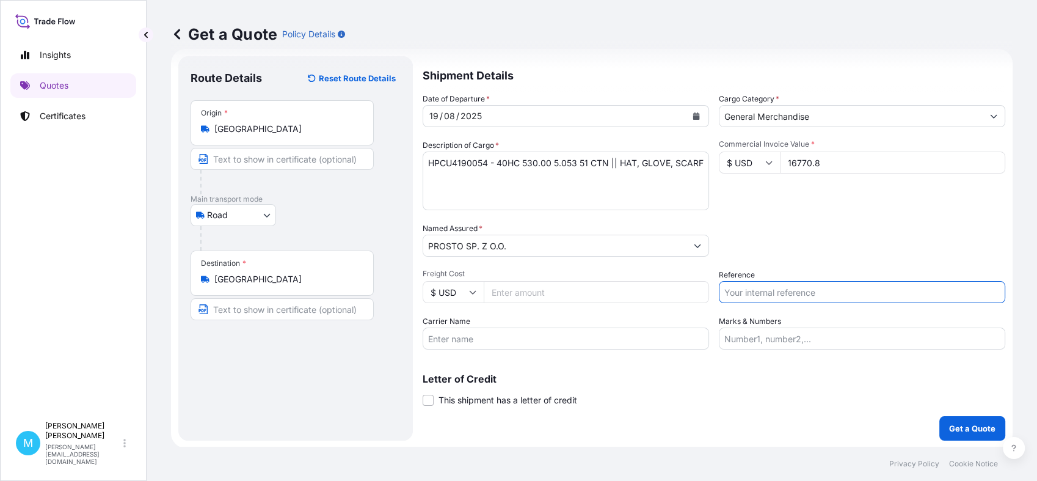
click at [743, 293] on input "Reference" at bounding box center [862, 292] width 286 height 22
paste input "S02029542"
click at [798, 293] on input "S02029542 ||" at bounding box center [862, 292] width 286 height 22
paste input "LCL KOLEJ"
type input "S02029542 || LCL KOLEJ"
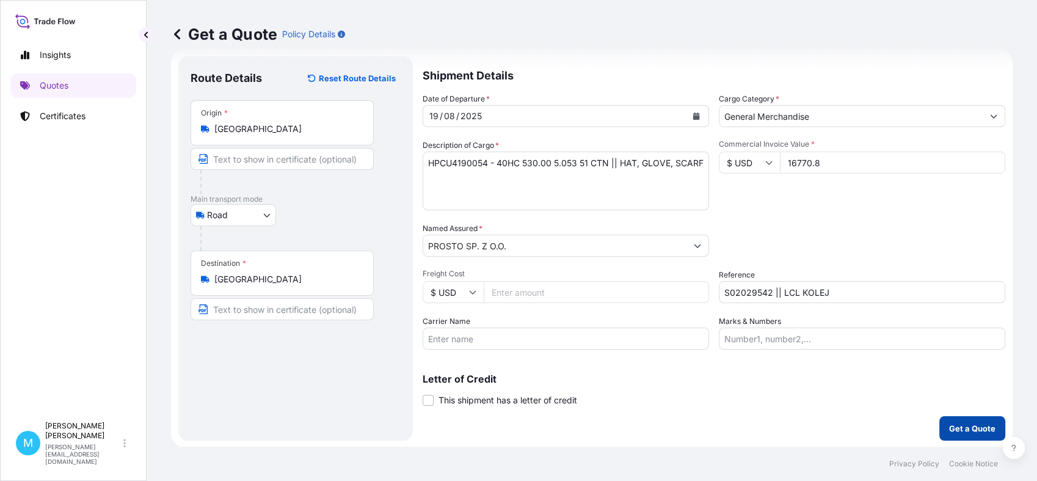
click at [981, 434] on button "Get a Quote" at bounding box center [972, 428] width 66 height 24
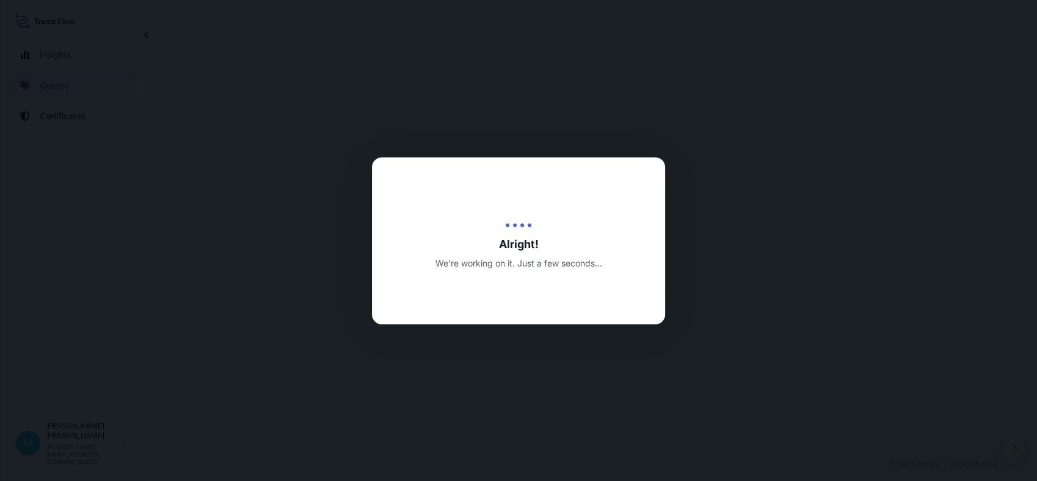
select select "Road"
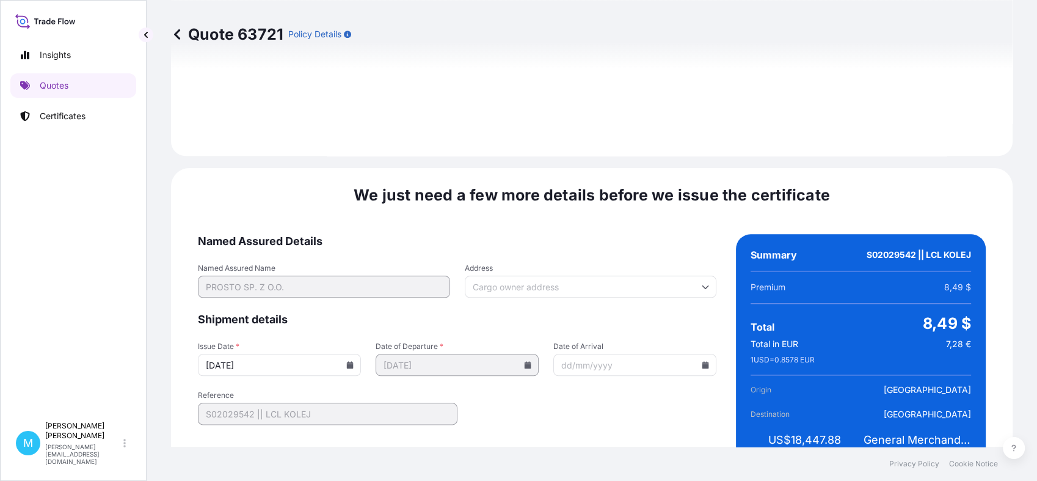
scroll to position [1383, 0]
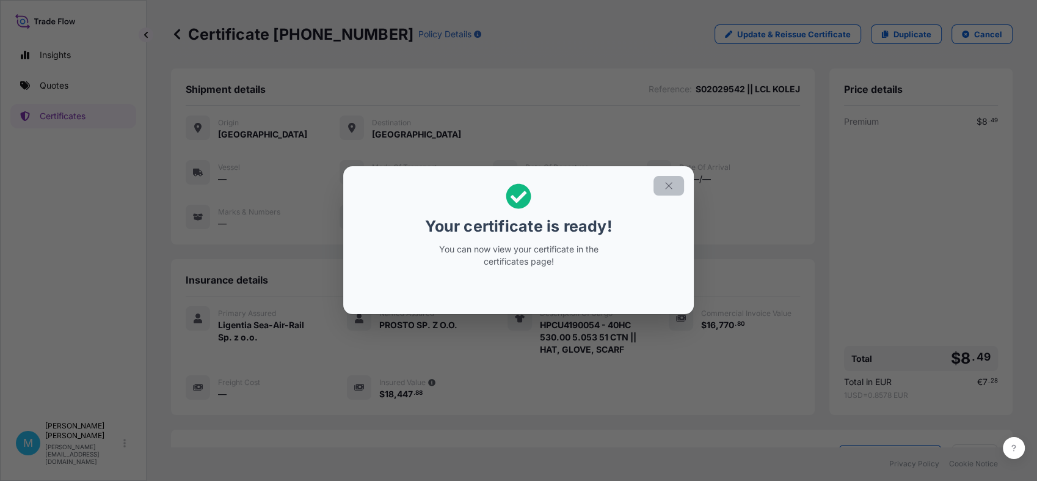
click at [663, 183] on icon "button" at bounding box center [668, 185] width 11 height 11
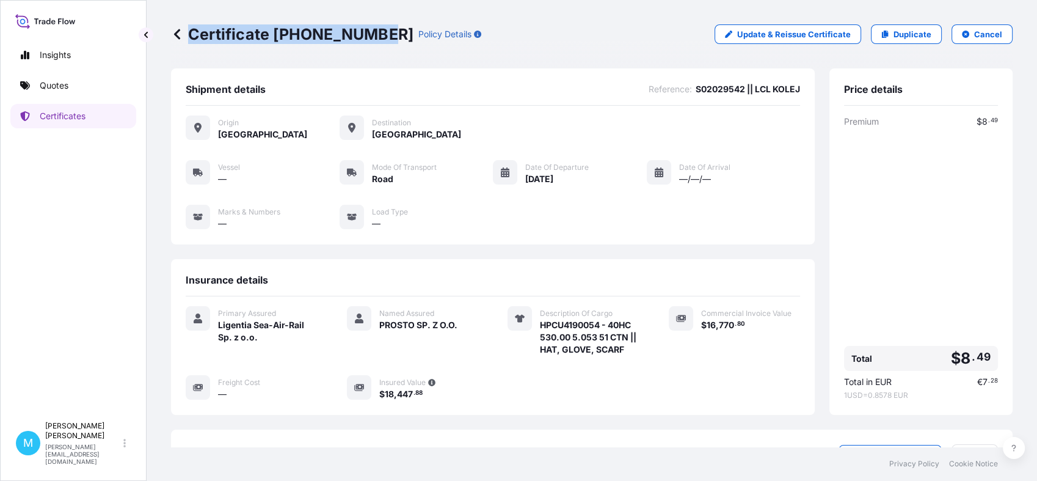
drag, startPoint x: 378, startPoint y: 31, endPoint x: 188, endPoint y: 35, distance: 190.6
click at [188, 35] on p "Certificate [PHONE_NUMBER]" at bounding box center [292, 34] width 242 height 20
copy p "Certificate [PHONE_NUMBER]"
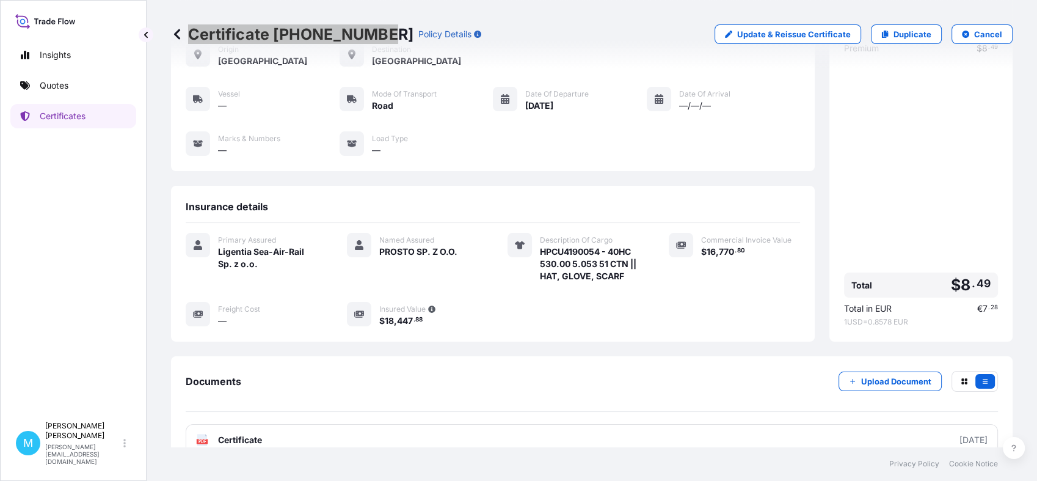
scroll to position [150, 0]
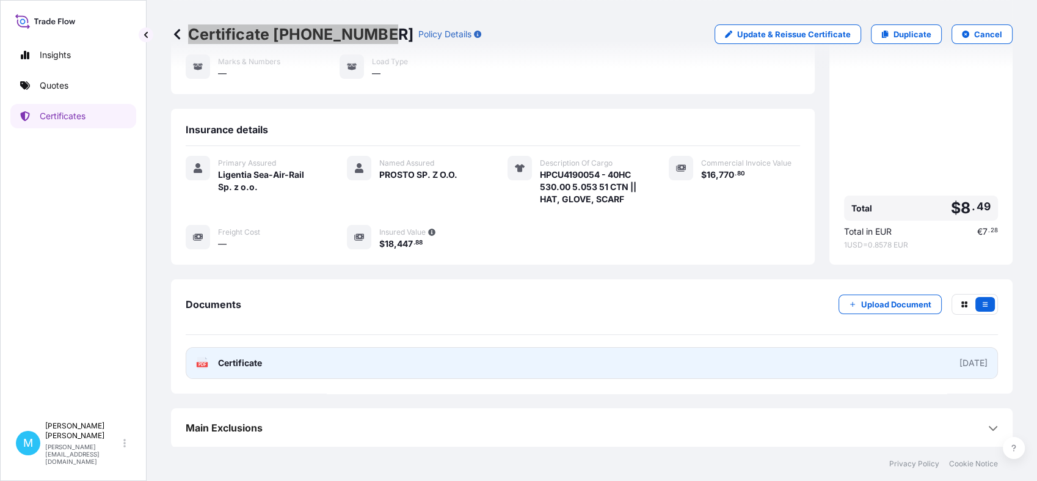
click at [505, 368] on link "PDF Certificate [DATE]" at bounding box center [592, 363] width 812 height 32
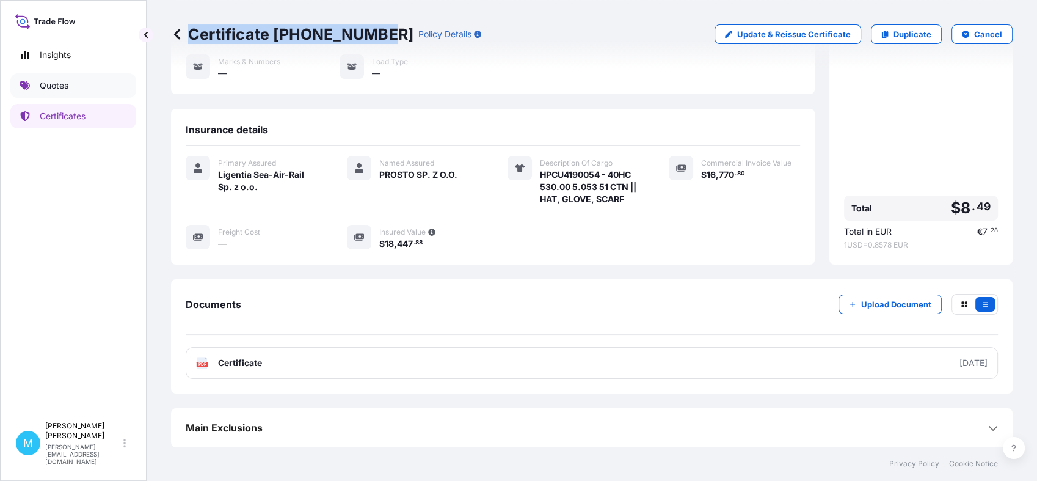
click at [64, 90] on p "Quotes" at bounding box center [54, 85] width 29 height 12
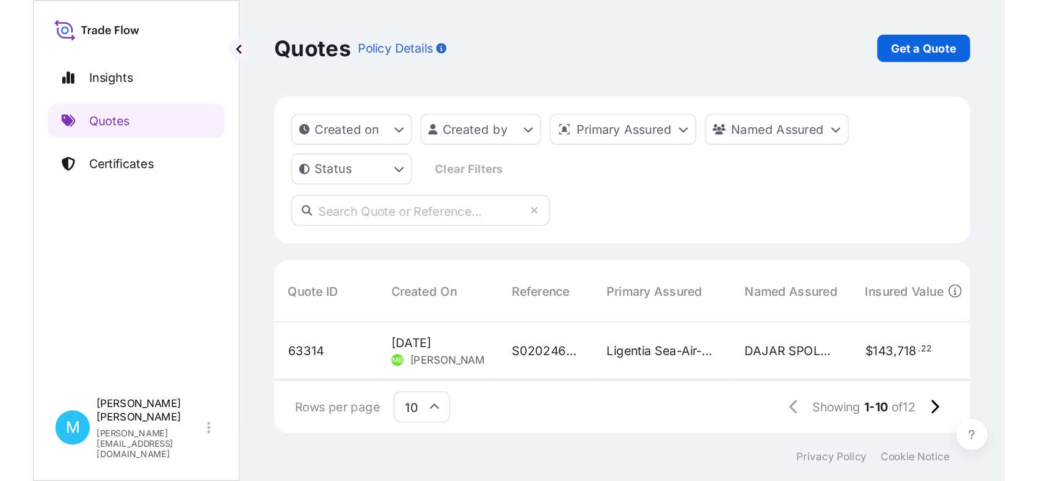
scroll to position [271, 831]
